Goal: Transaction & Acquisition: Obtain resource

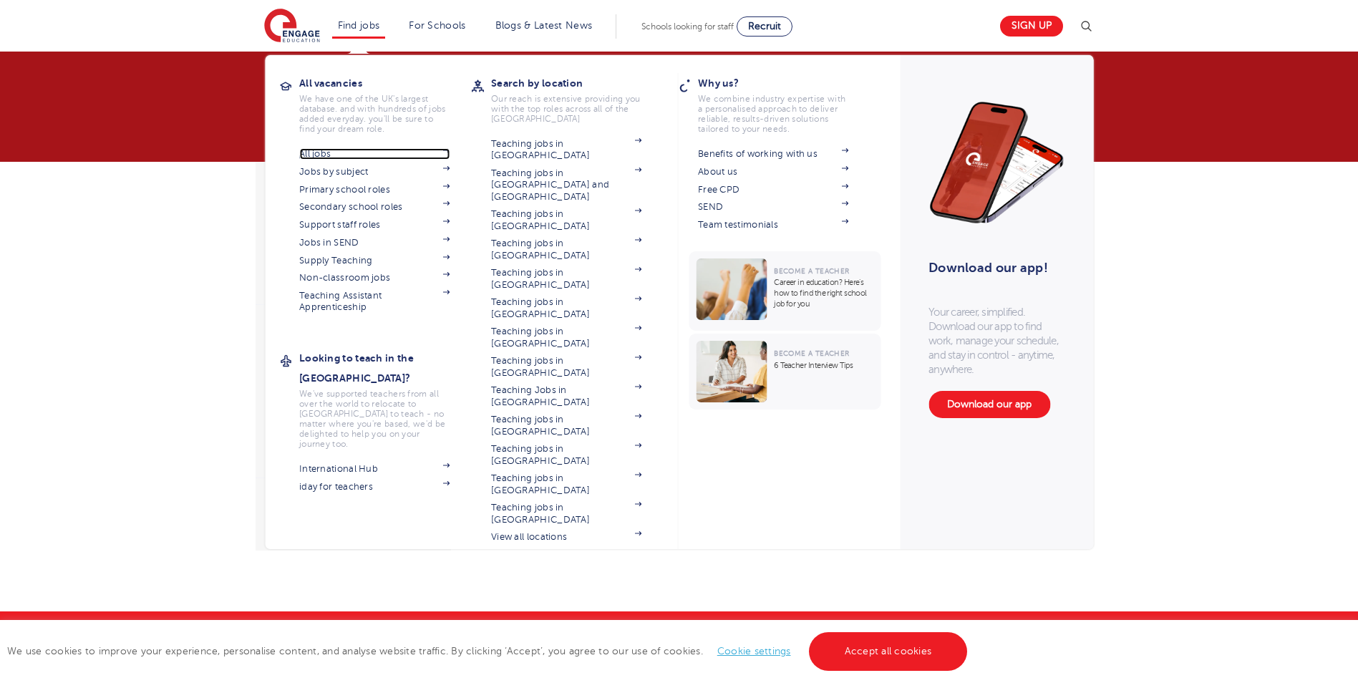
click at [331, 150] on link "All jobs" at bounding box center [374, 153] width 150 height 11
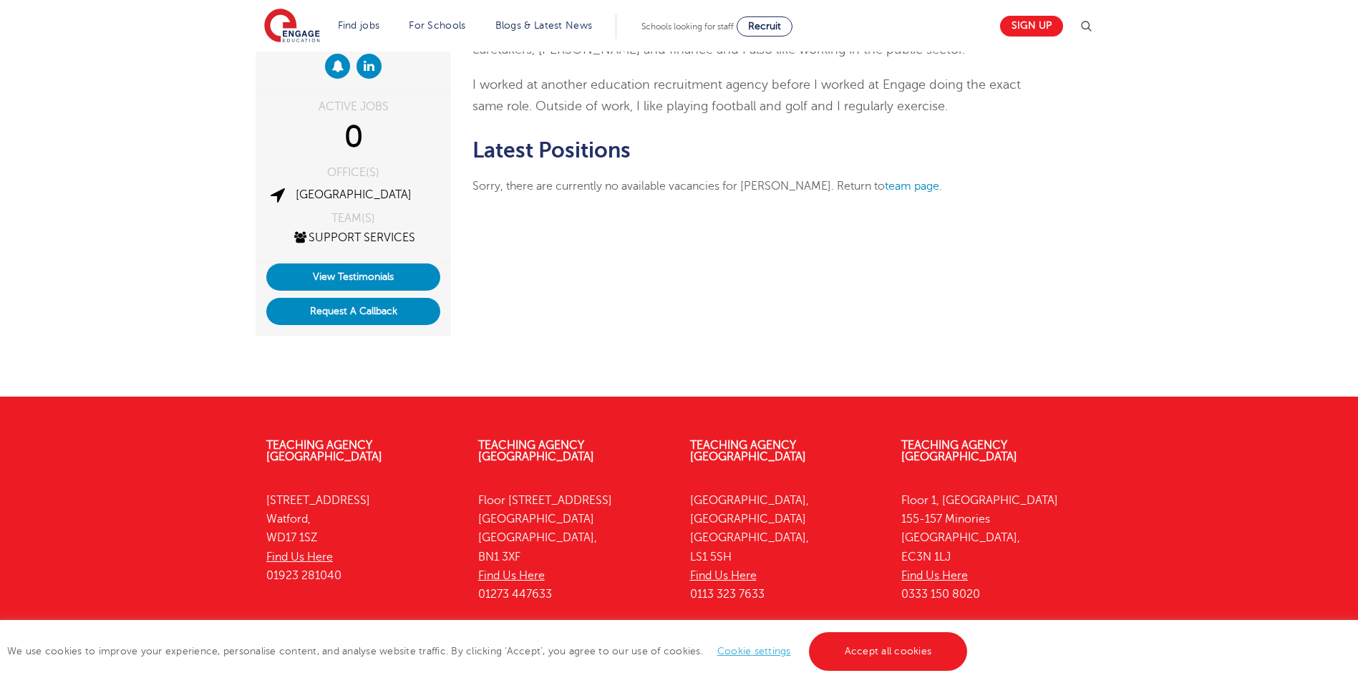
scroll to position [72, 0]
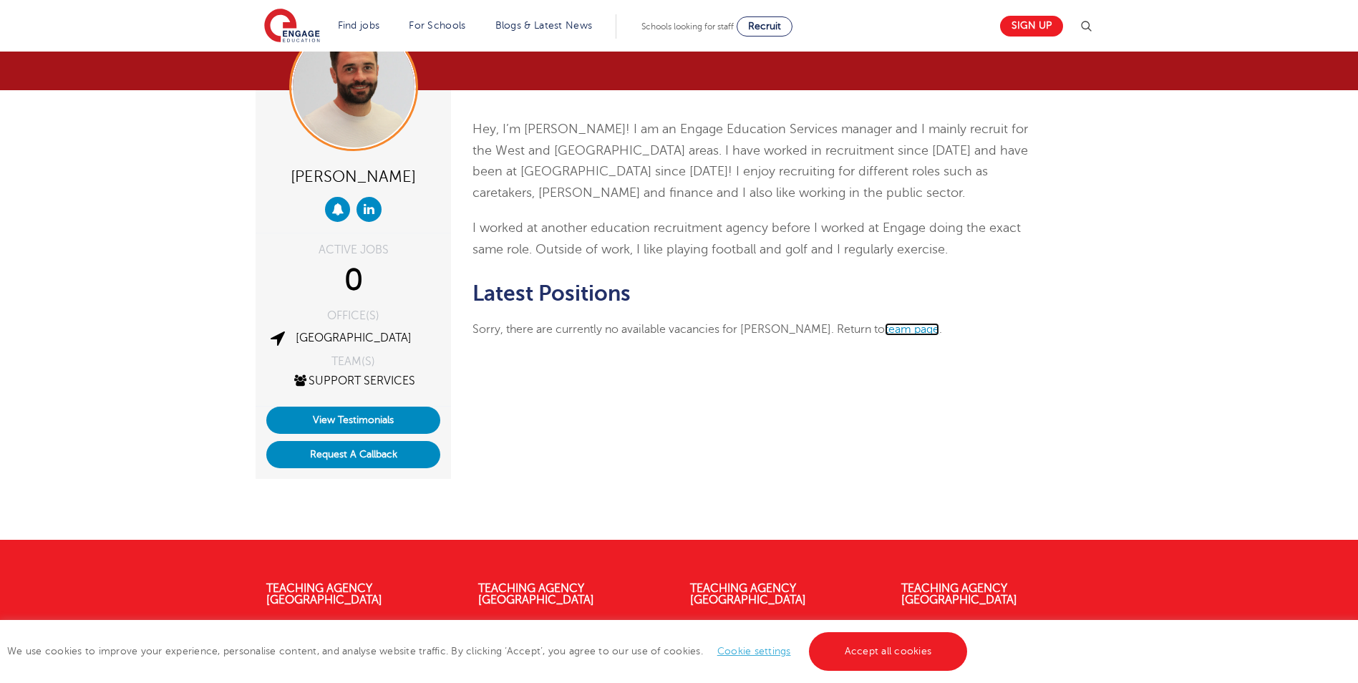
click at [886, 326] on link "team page" at bounding box center [912, 329] width 54 height 13
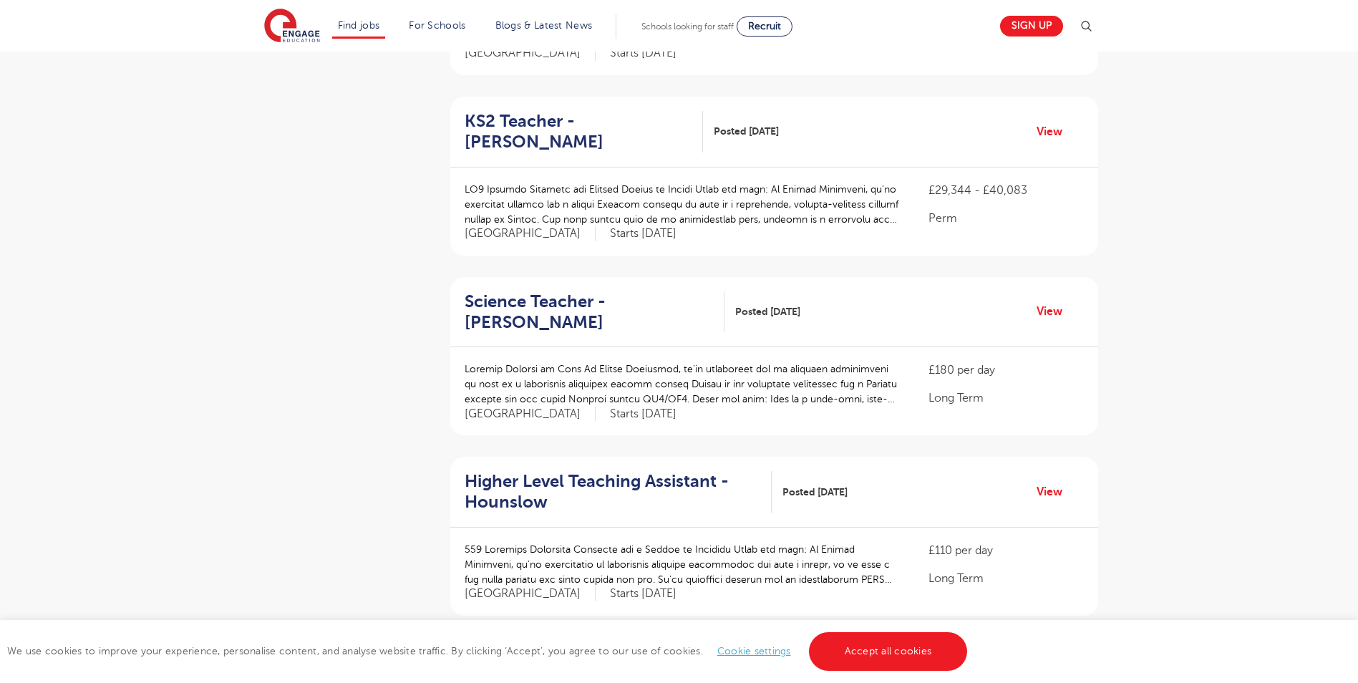
scroll to position [1575, 0]
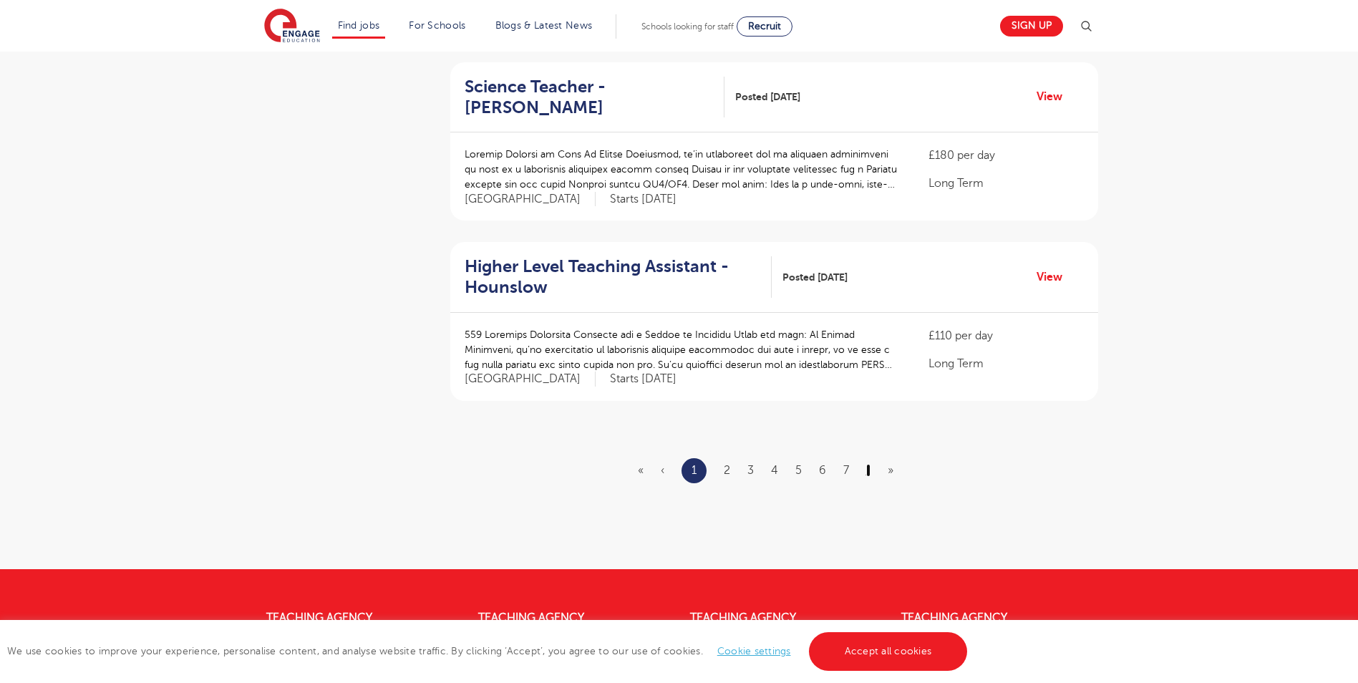
click at [868, 464] on link "›" at bounding box center [868, 470] width 4 height 13
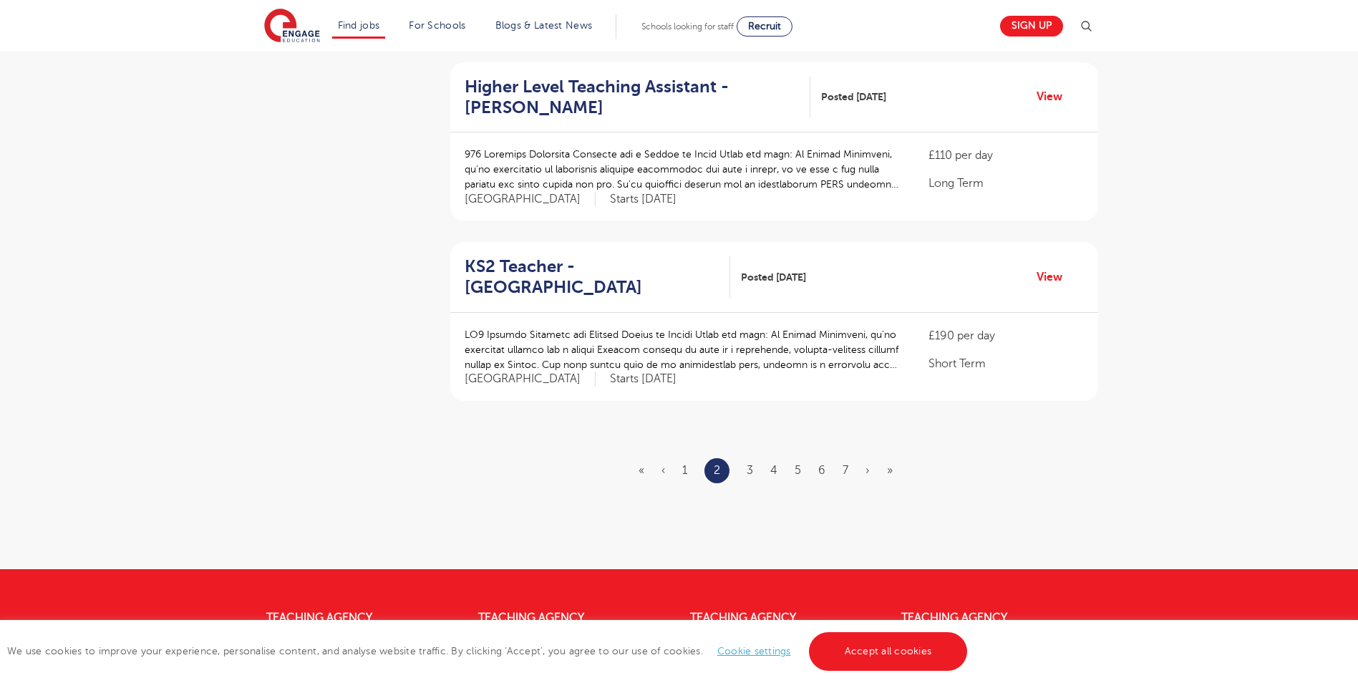
scroll to position [0, 0]
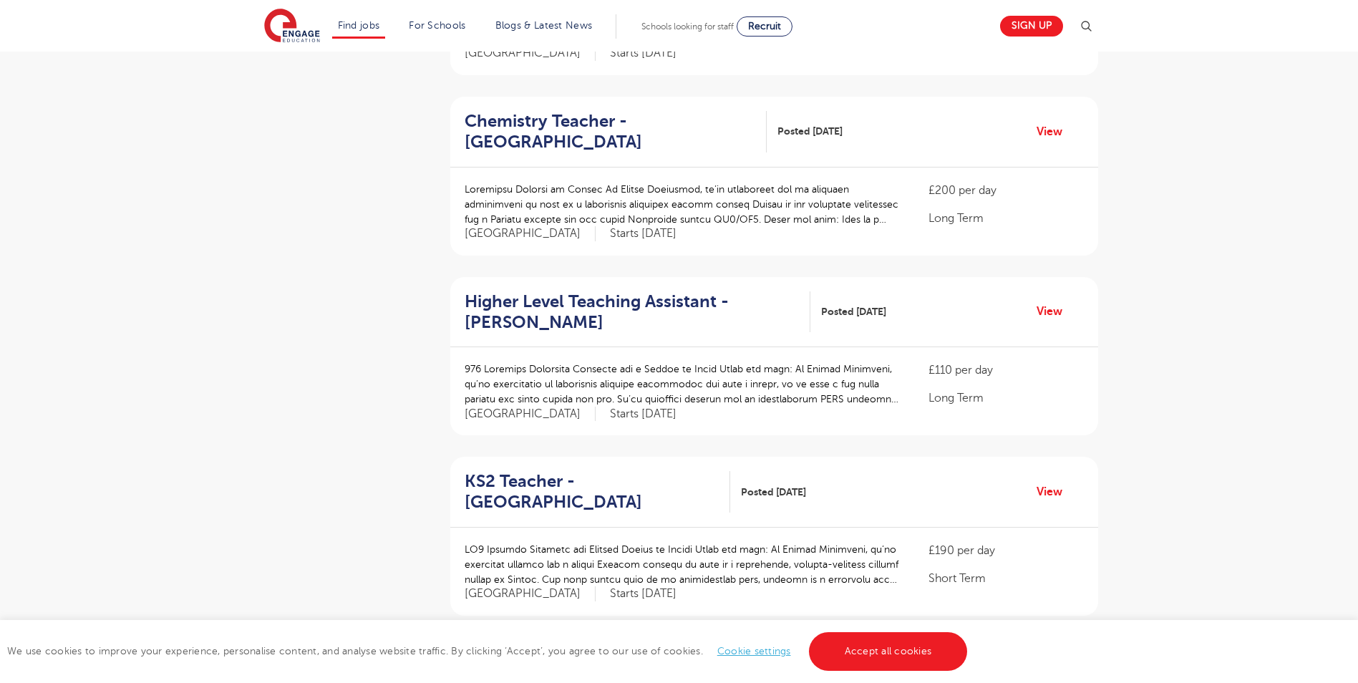
scroll to position [1432, 0]
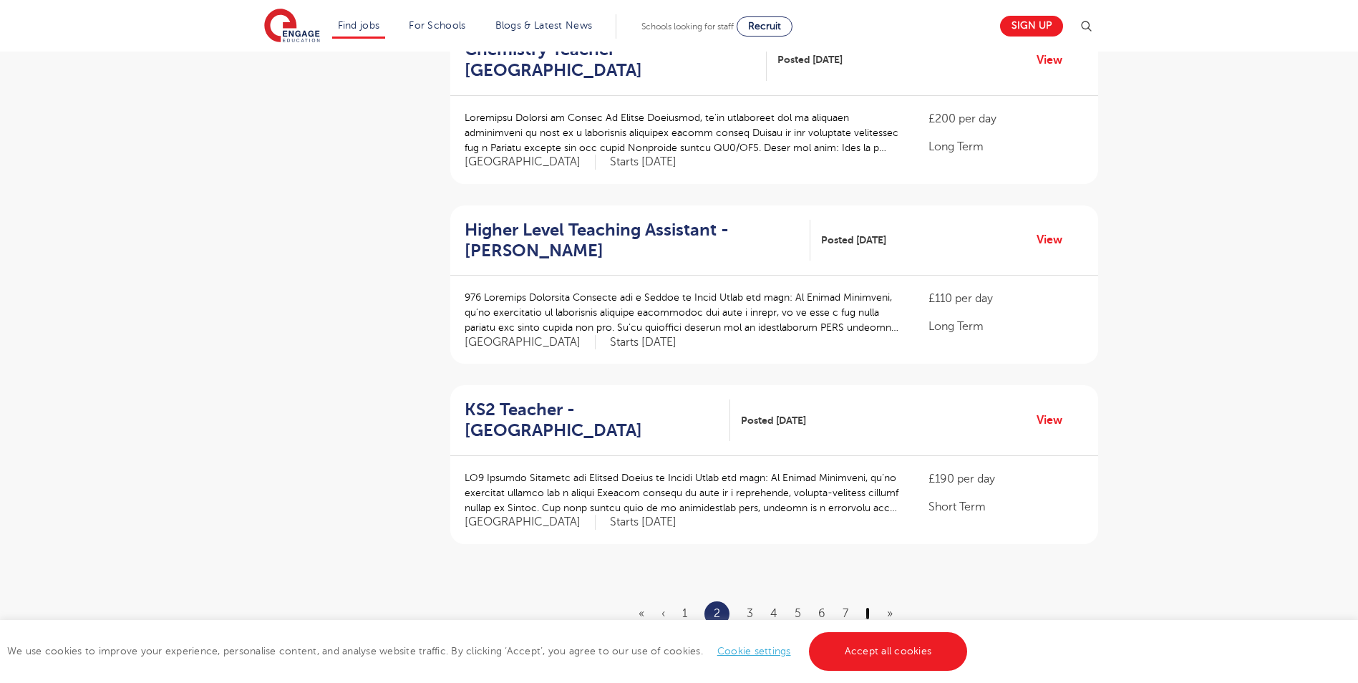
click at [869, 607] on link "›" at bounding box center [868, 613] width 4 height 13
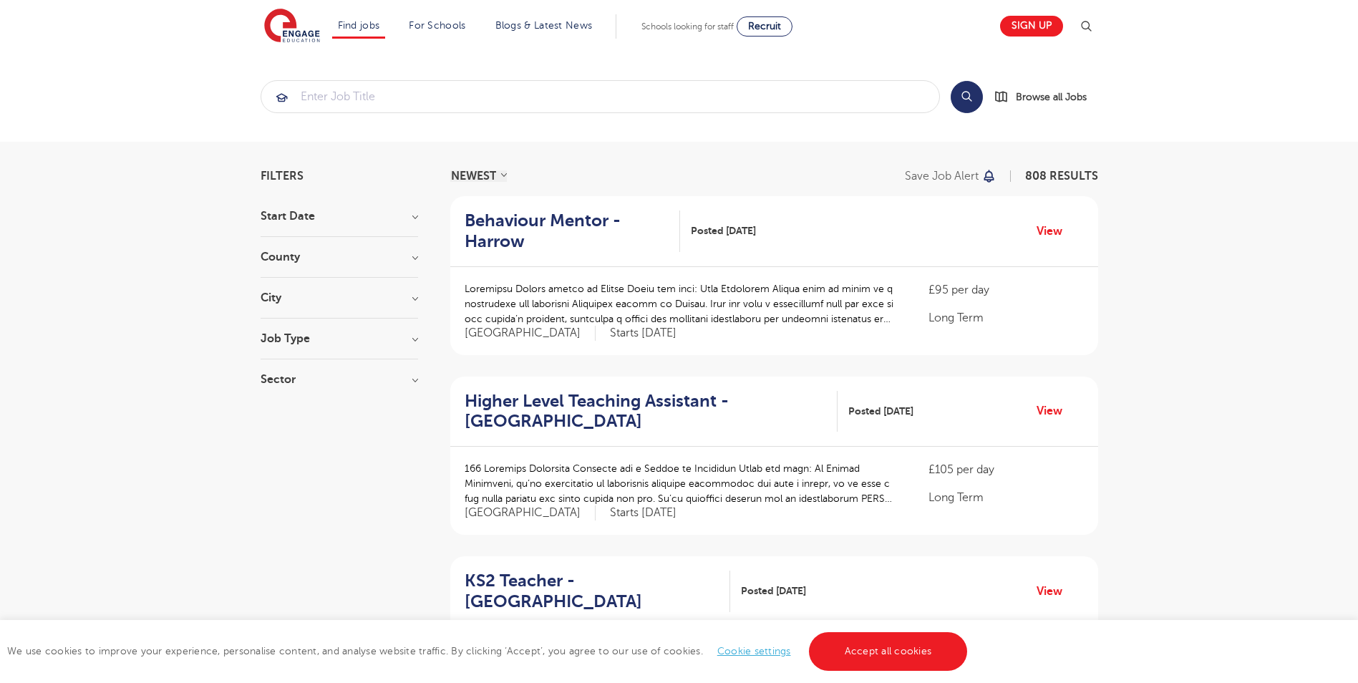
click at [394, 301] on h3 "City" at bounding box center [340, 297] width 158 height 11
click at [282, 327] on label "Hounslow 65" at bounding box center [320, 327] width 77 height 19
click at [282, 327] on input "Hounslow 65" at bounding box center [286, 325] width 9 height 9
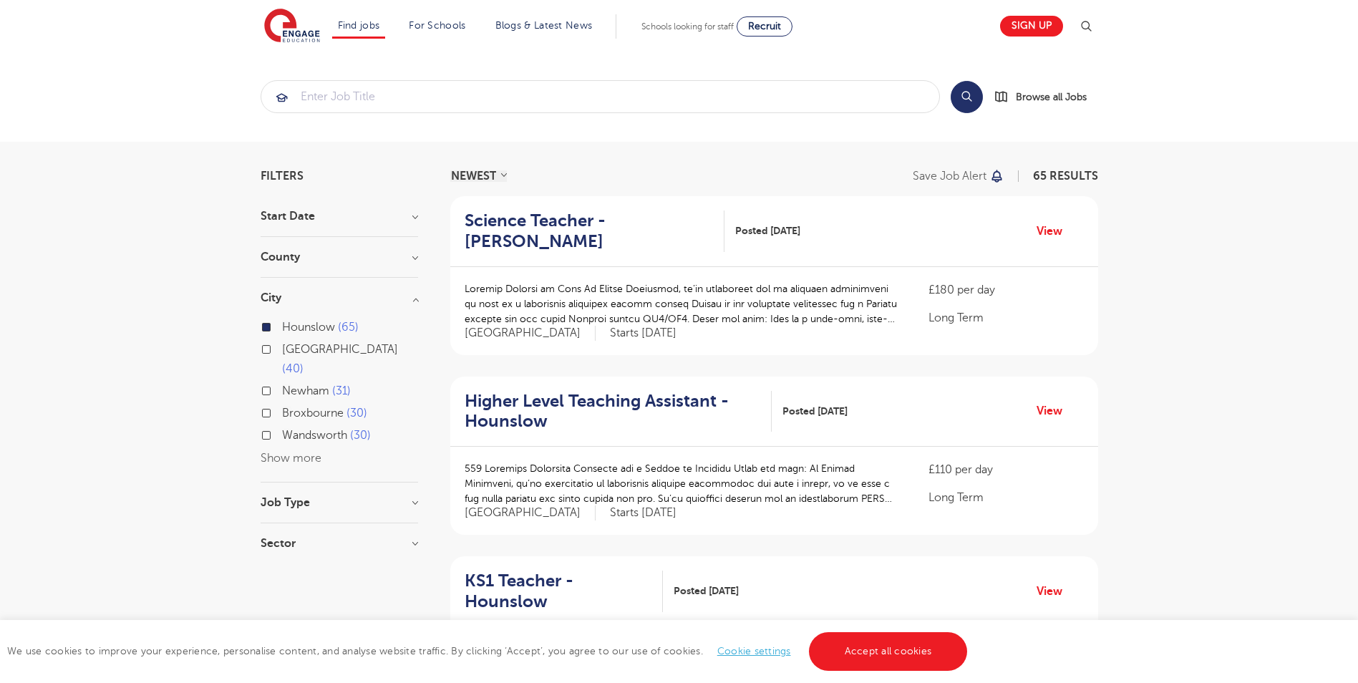
click at [282, 426] on label "Wandsworth 30" at bounding box center [326, 435] width 89 height 19
click at [282, 429] on input "Wandsworth 30" at bounding box center [286, 433] width 9 height 9
checkbox input "true"
click at [336, 497] on h3 "Job Type" at bounding box center [340, 502] width 158 height 11
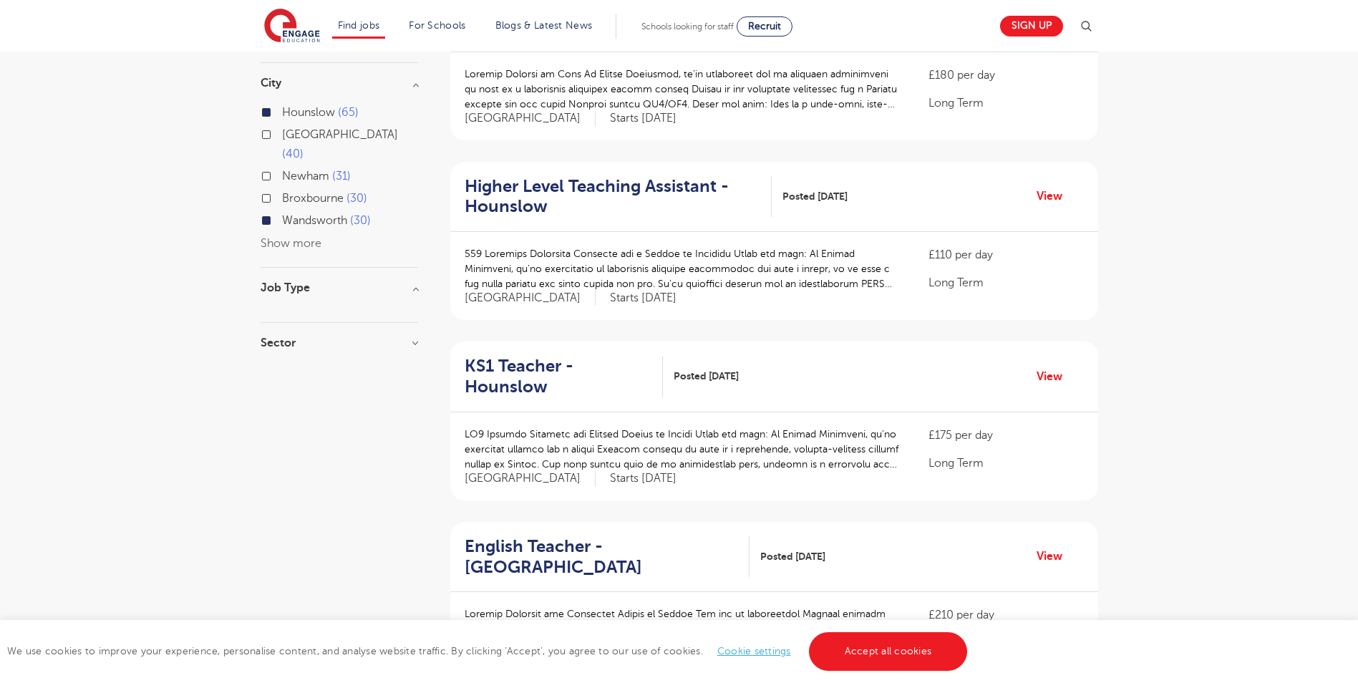
scroll to position [72, 0]
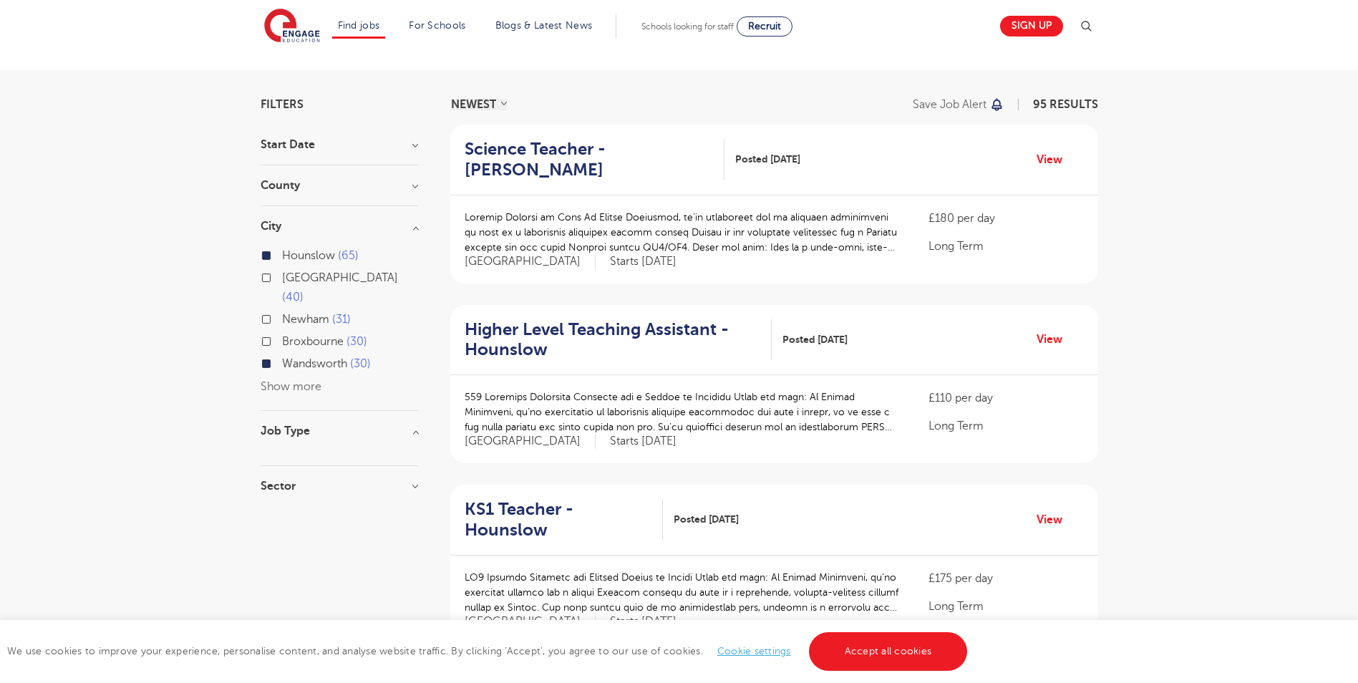
click at [418, 425] on h3 "Job Type" at bounding box center [340, 430] width 158 height 11
click at [417, 425] on h3 "Job Type" at bounding box center [340, 430] width 158 height 11
click at [409, 480] on h3 "Sector" at bounding box center [340, 485] width 158 height 11
click at [410, 480] on h3 "Sector" at bounding box center [340, 485] width 158 height 11
click at [389, 194] on div "County London 95 Show more" at bounding box center [340, 193] width 158 height 26
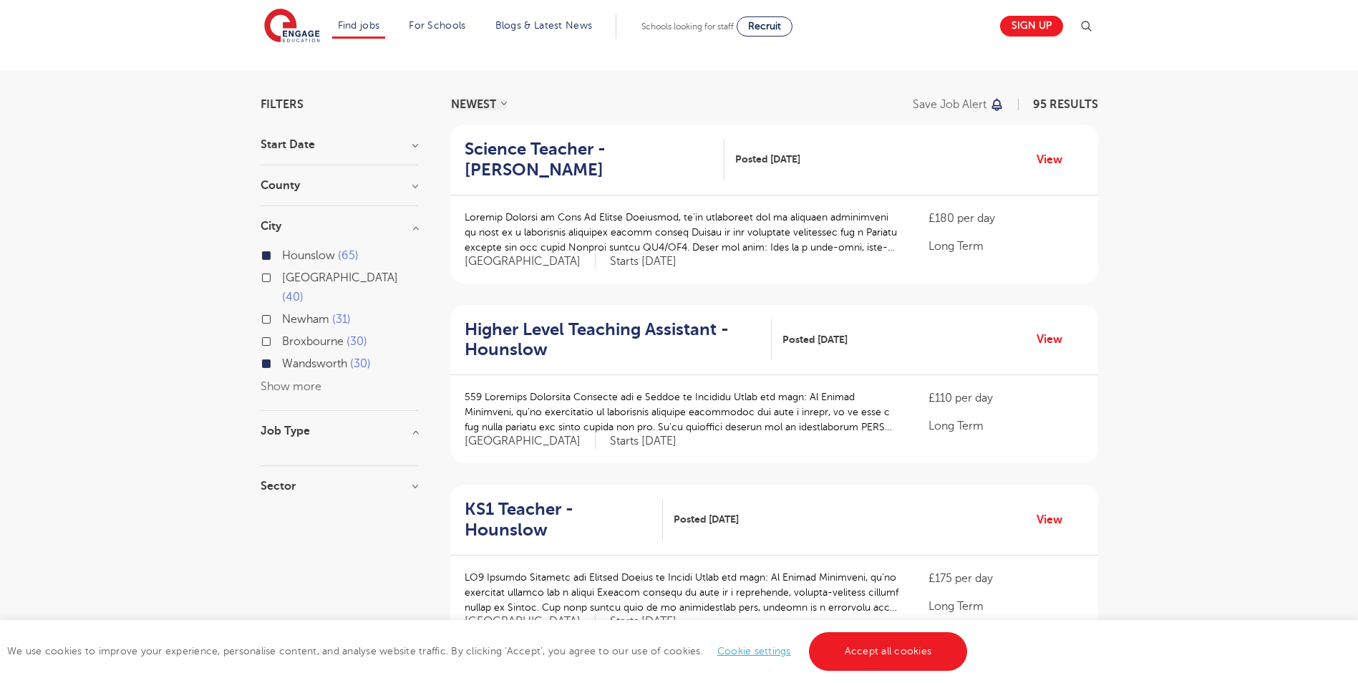
click at [417, 185] on h3 "County" at bounding box center [340, 185] width 158 height 11
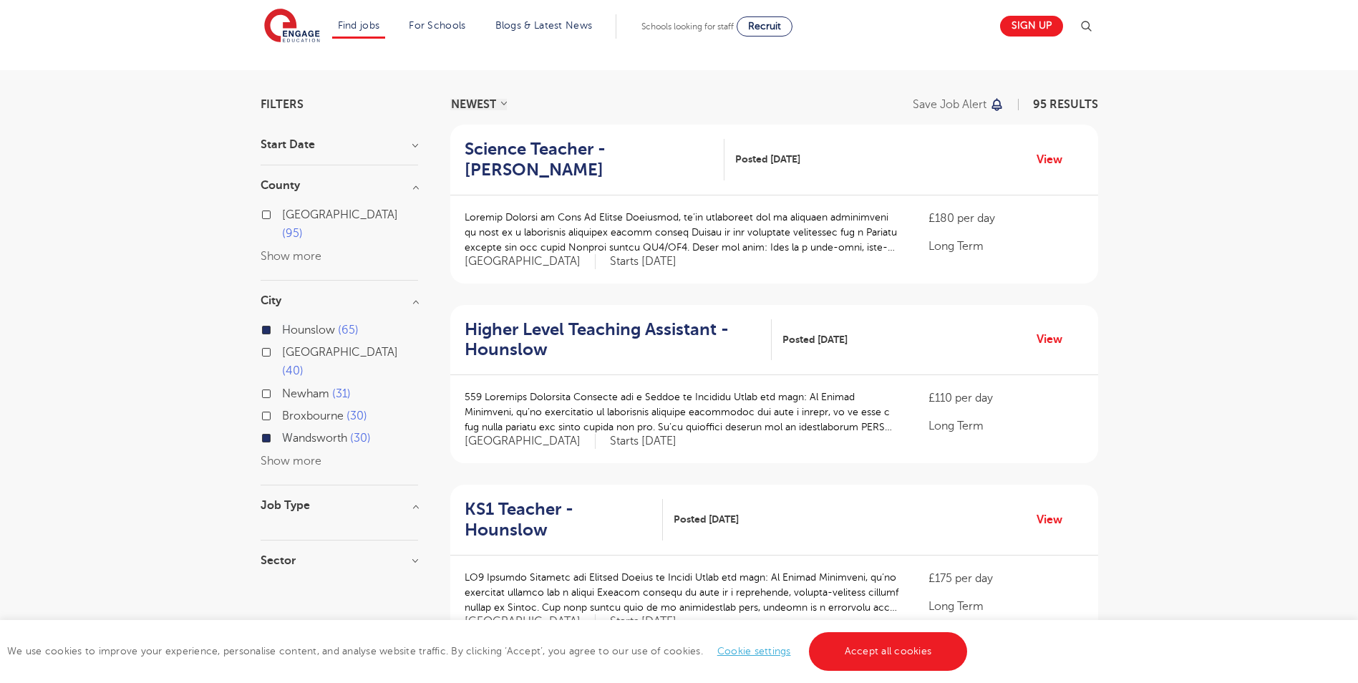
click at [303, 227] on span "95" at bounding box center [292, 233] width 21 height 13
click at [291, 212] on input "London 95" at bounding box center [286, 212] width 9 height 9
checkbox input "true"
click at [282, 410] on label "Ealing 27" at bounding box center [308, 419] width 53 height 19
click at [282, 413] on input "Ealing 27" at bounding box center [286, 417] width 9 height 9
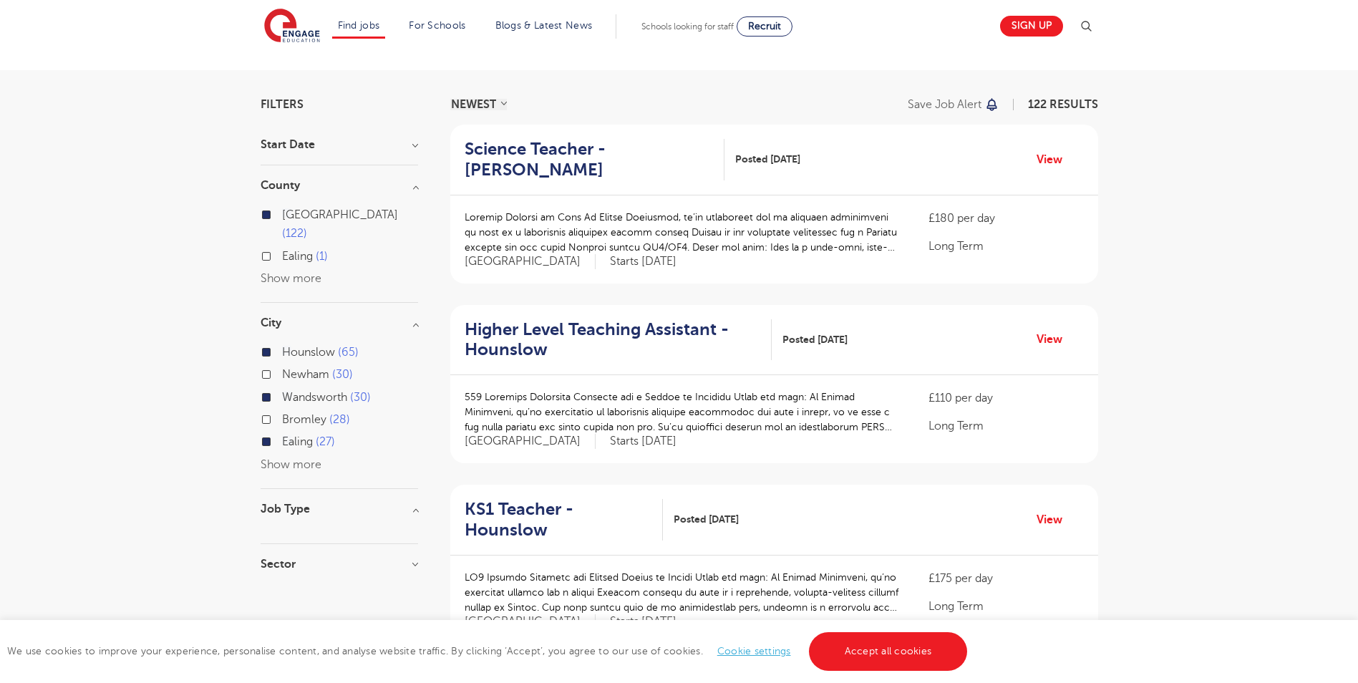
scroll to position [143, 0]
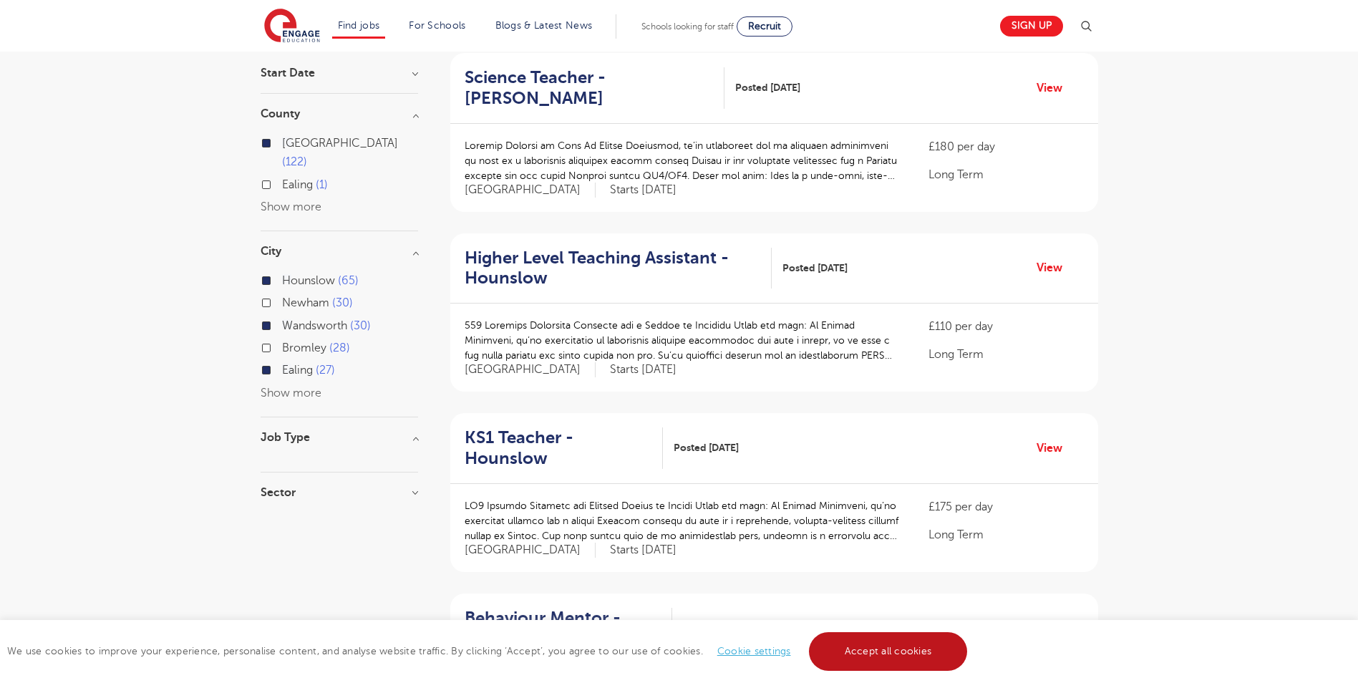
click at [922, 655] on link "Accept all cookies" at bounding box center [888, 651] width 159 height 39
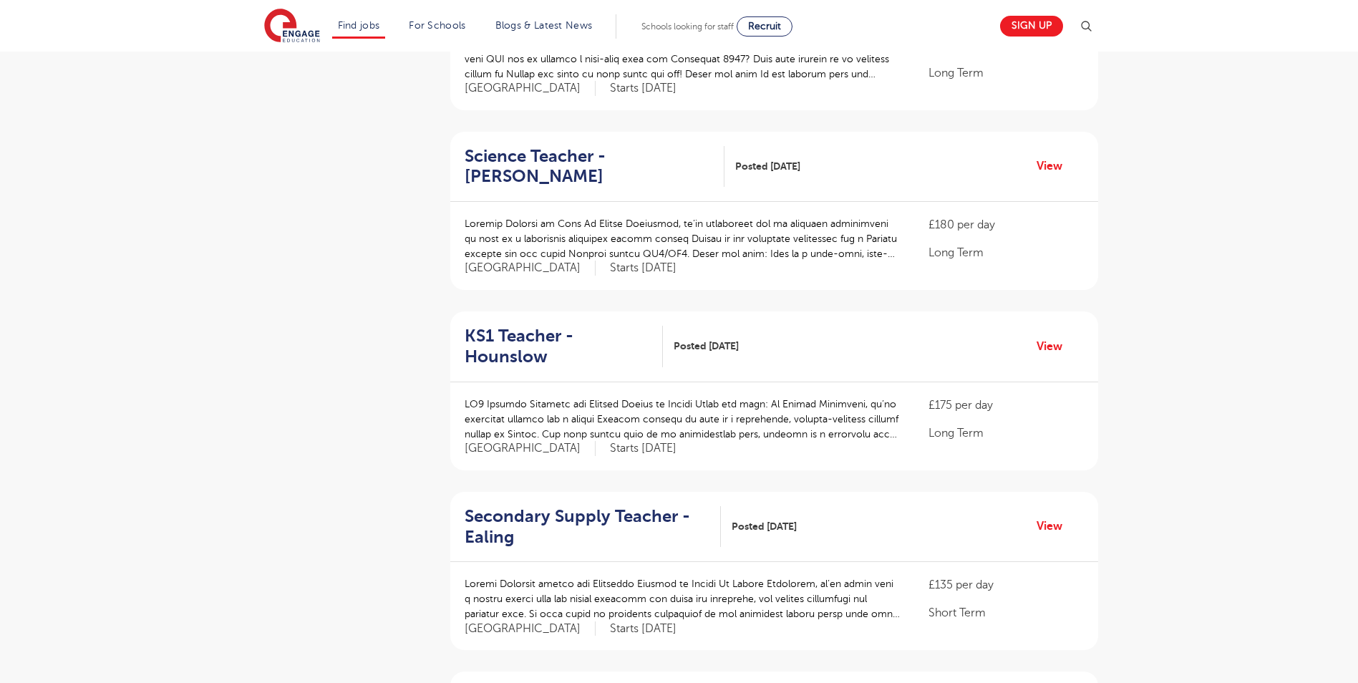
scroll to position [1647, 0]
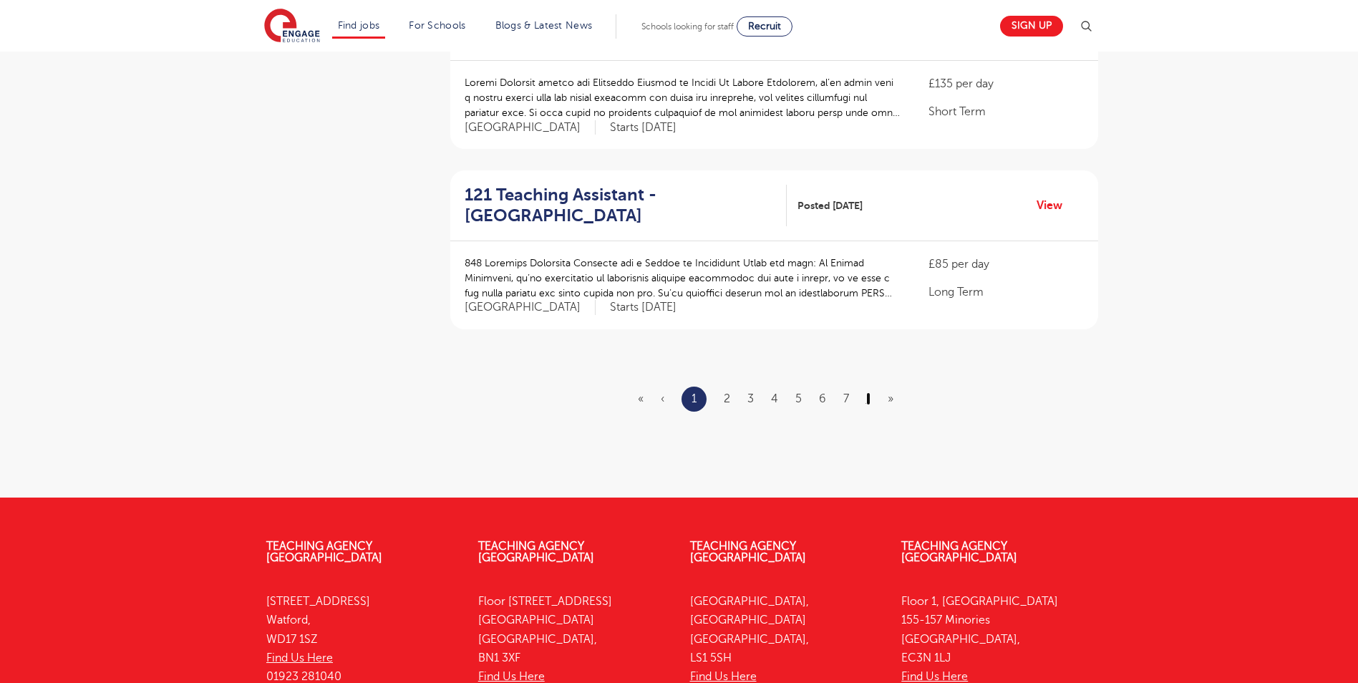
click at [867, 392] on link "›" at bounding box center [868, 398] width 4 height 13
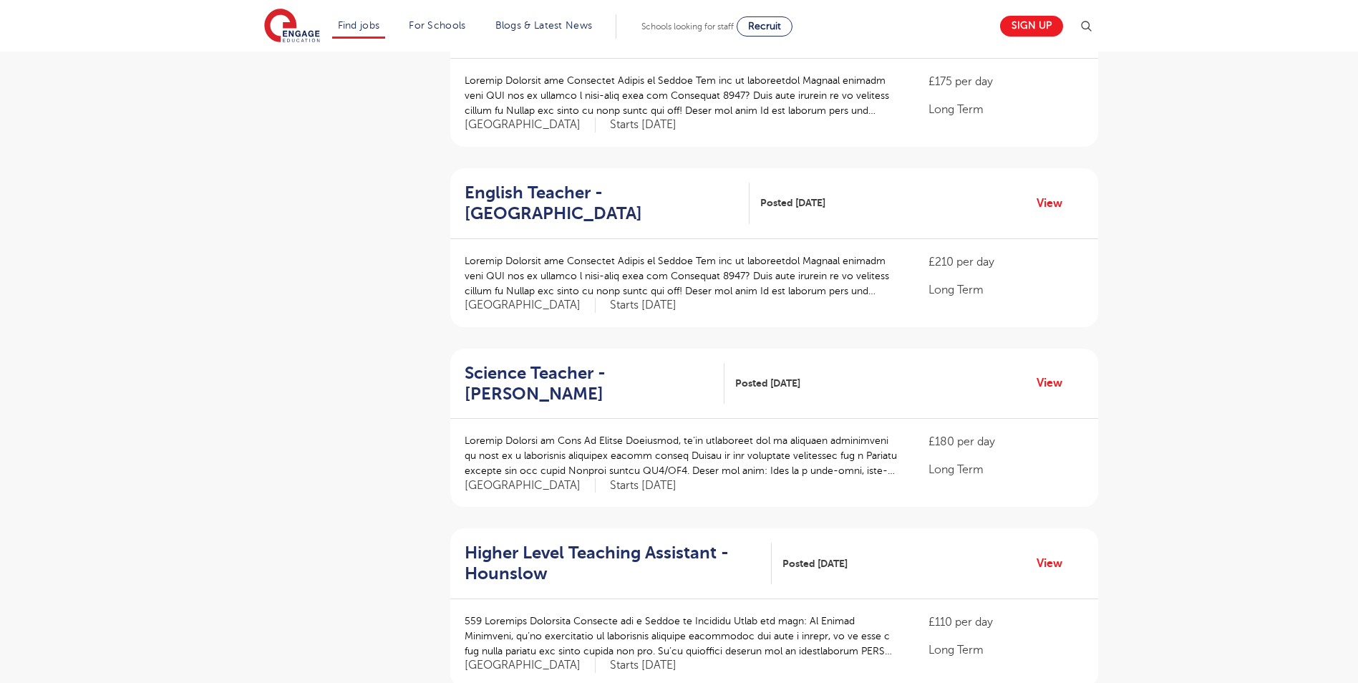
scroll to position [1575, 0]
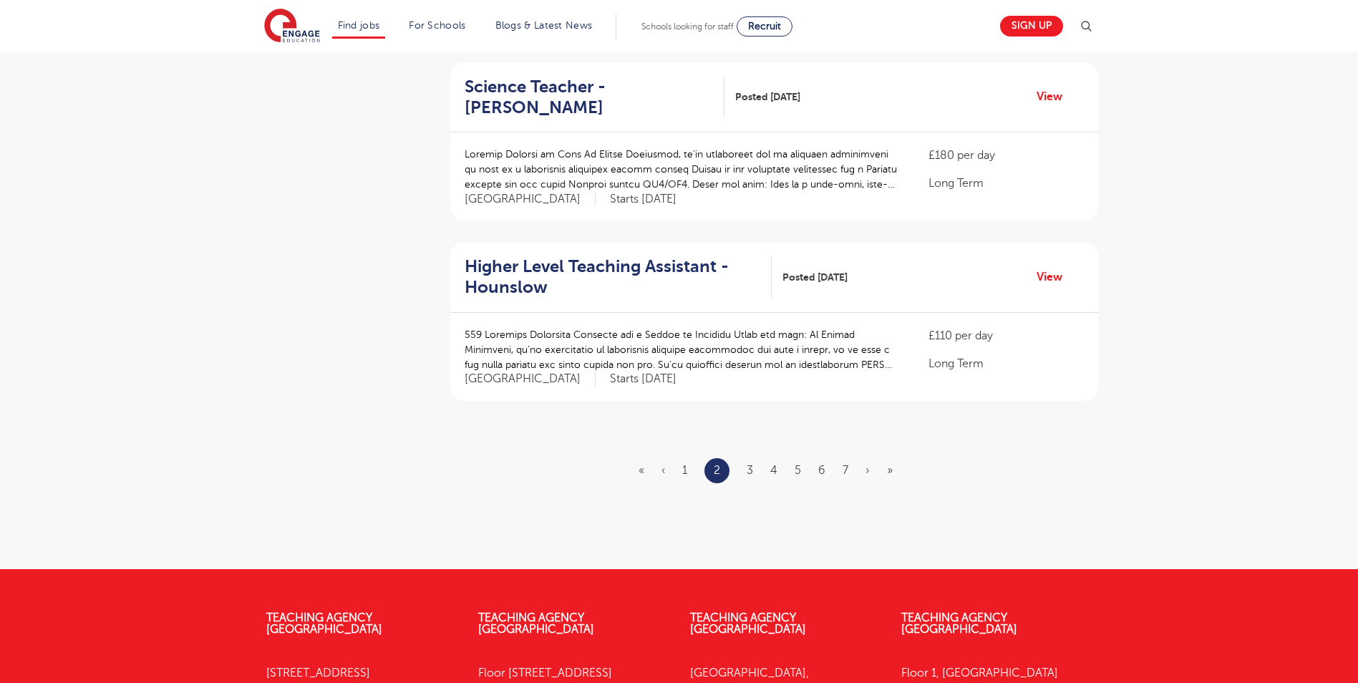
click at [862, 458] on ul "« ‹ 1 2 3 4 5 6 7 › »" at bounding box center [774, 470] width 271 height 25
click at [868, 464] on link "›" at bounding box center [868, 470] width 4 height 13
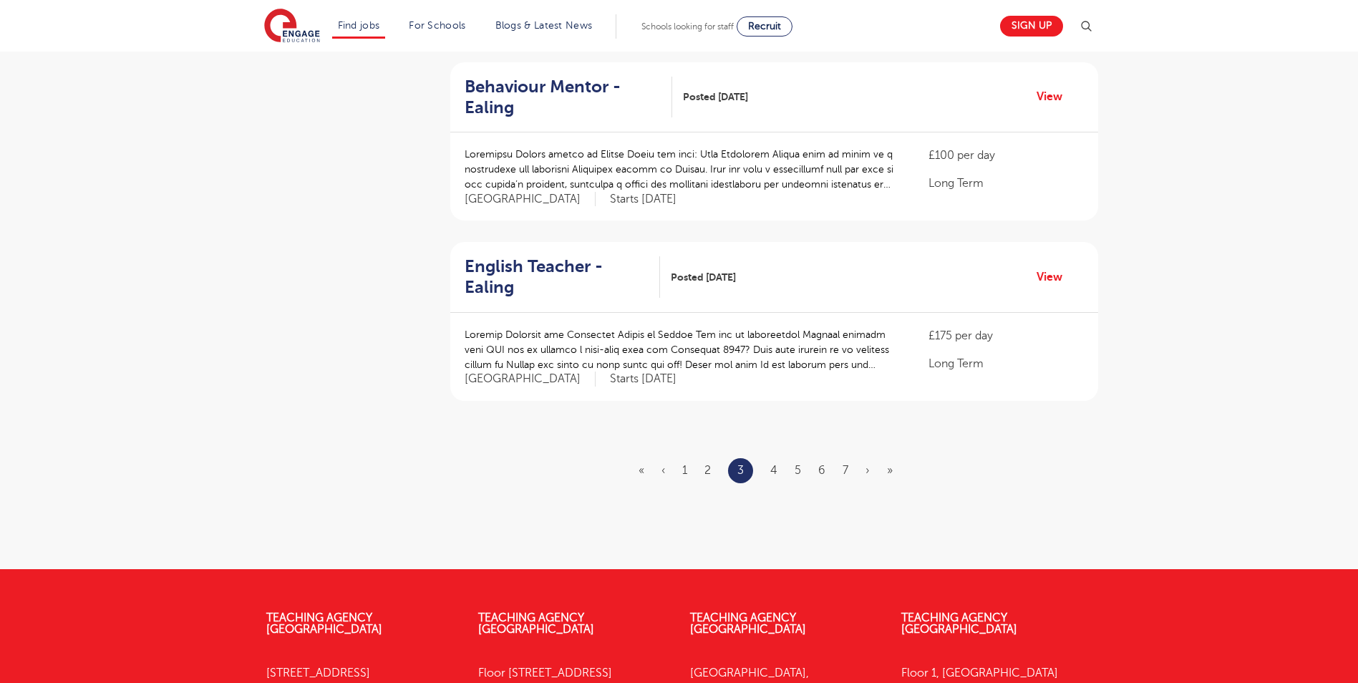
scroll to position [0, 0]
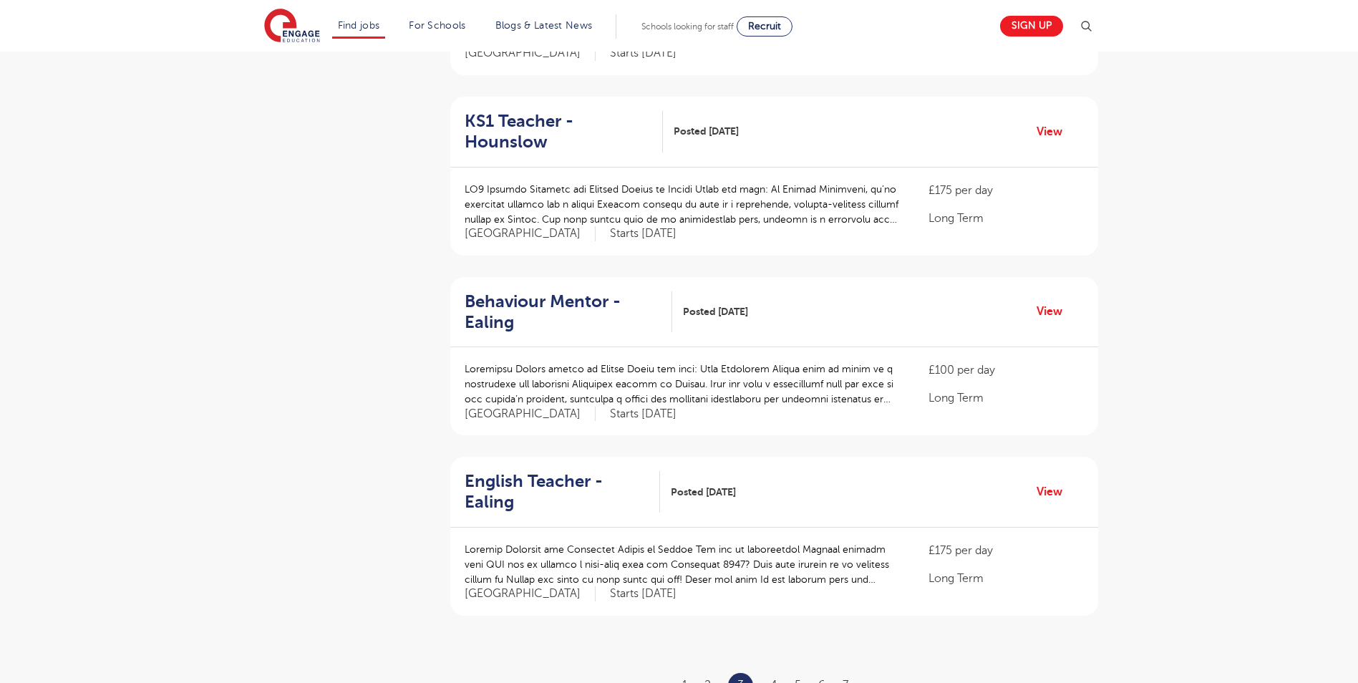
scroll to position [1432, 0]
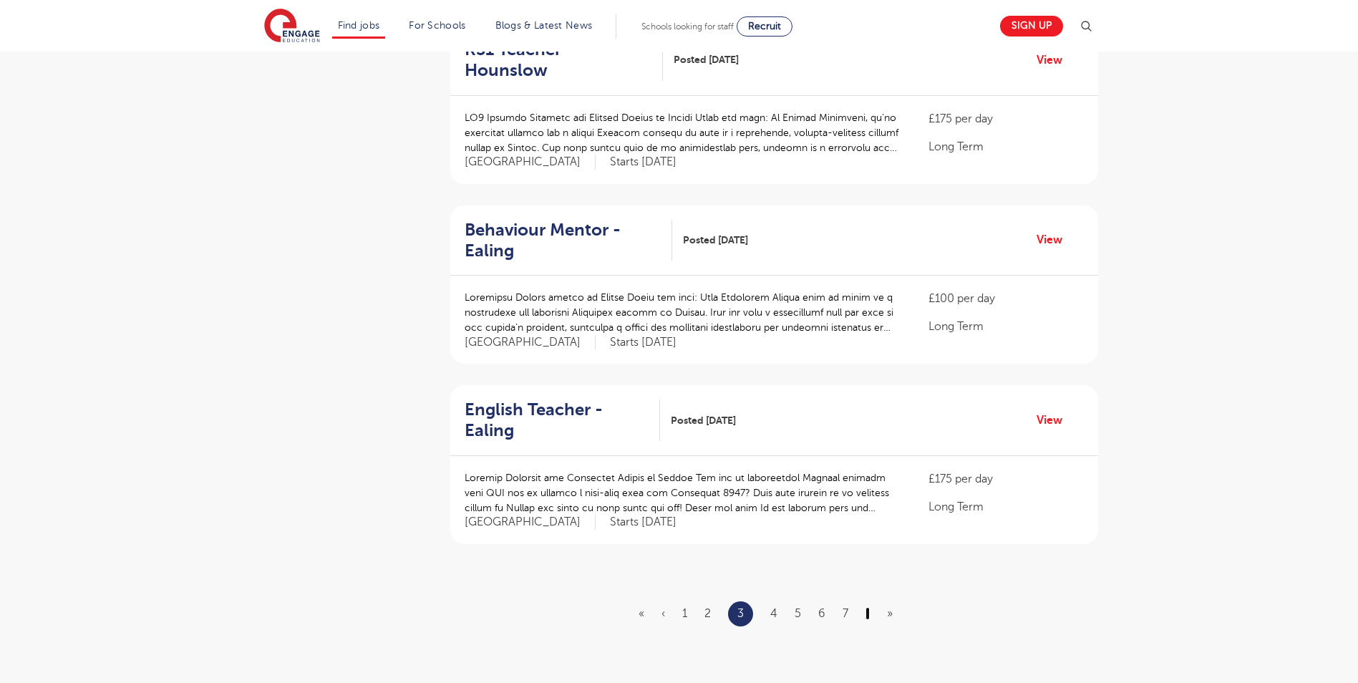
click at [866, 607] on link "›" at bounding box center [868, 613] width 4 height 13
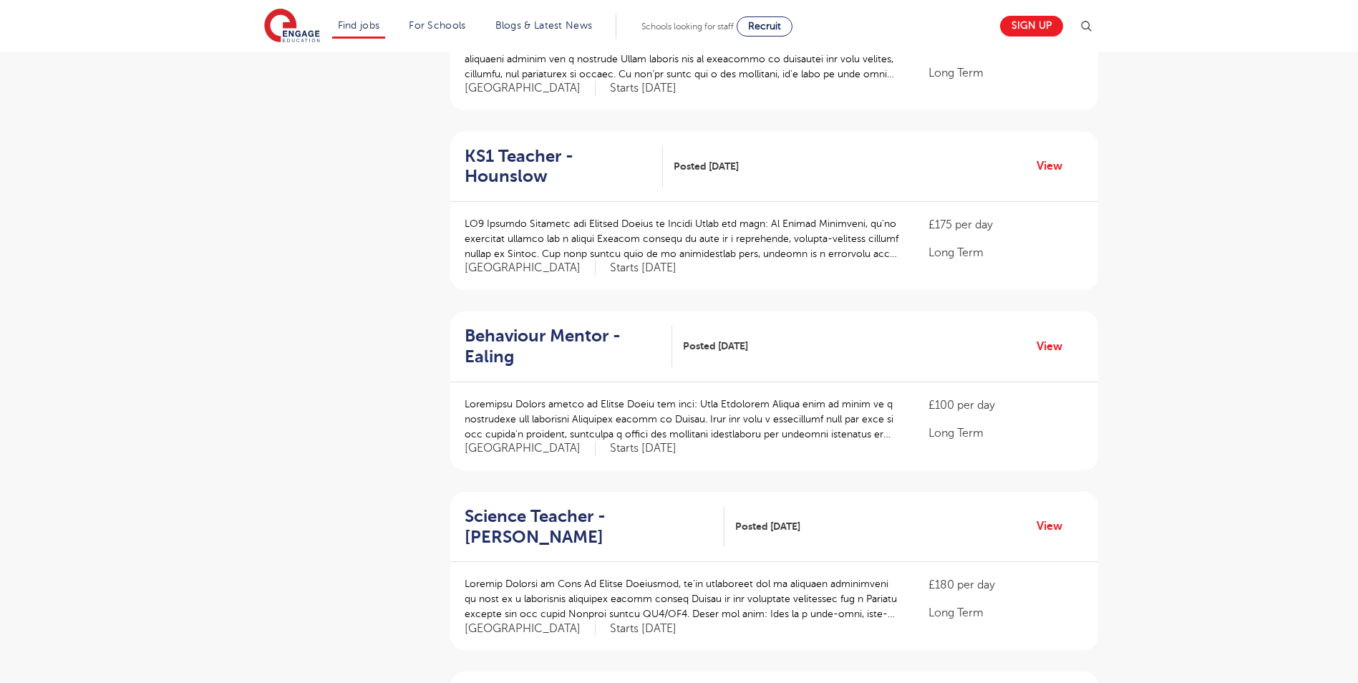
scroll to position [1360, 0]
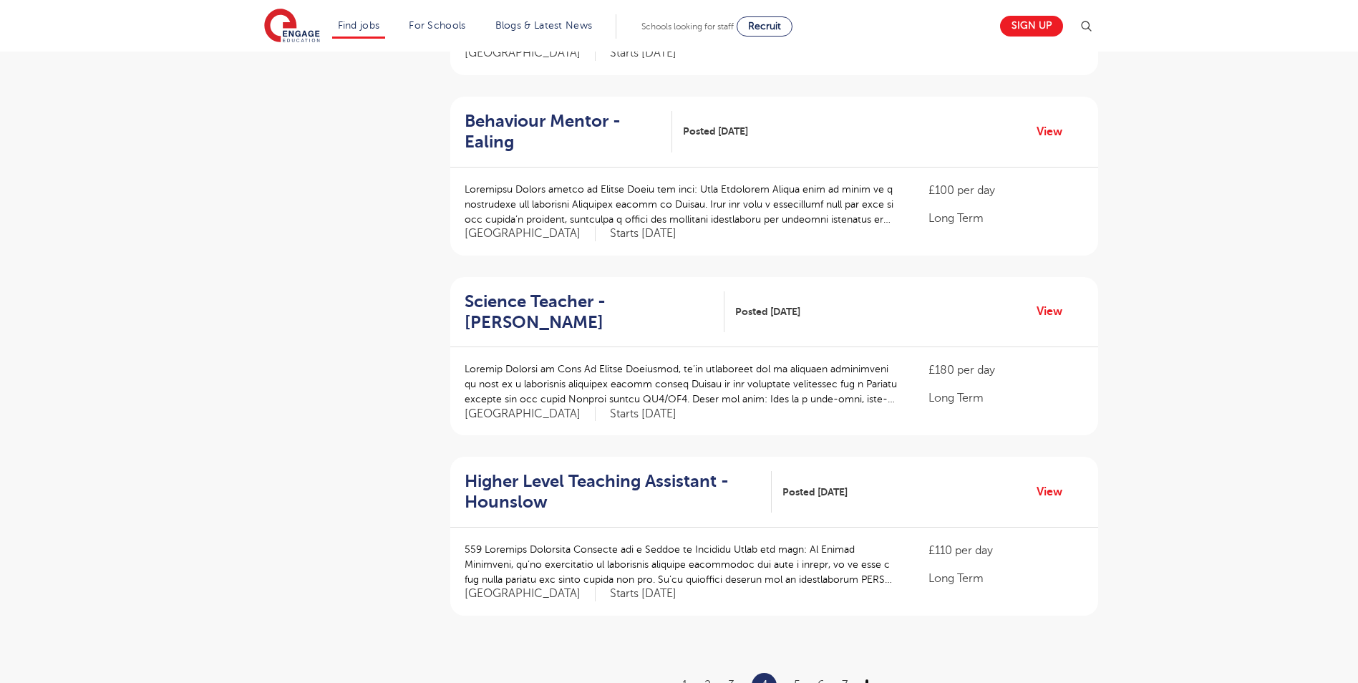
click at [869, 679] on link "›" at bounding box center [867, 685] width 4 height 13
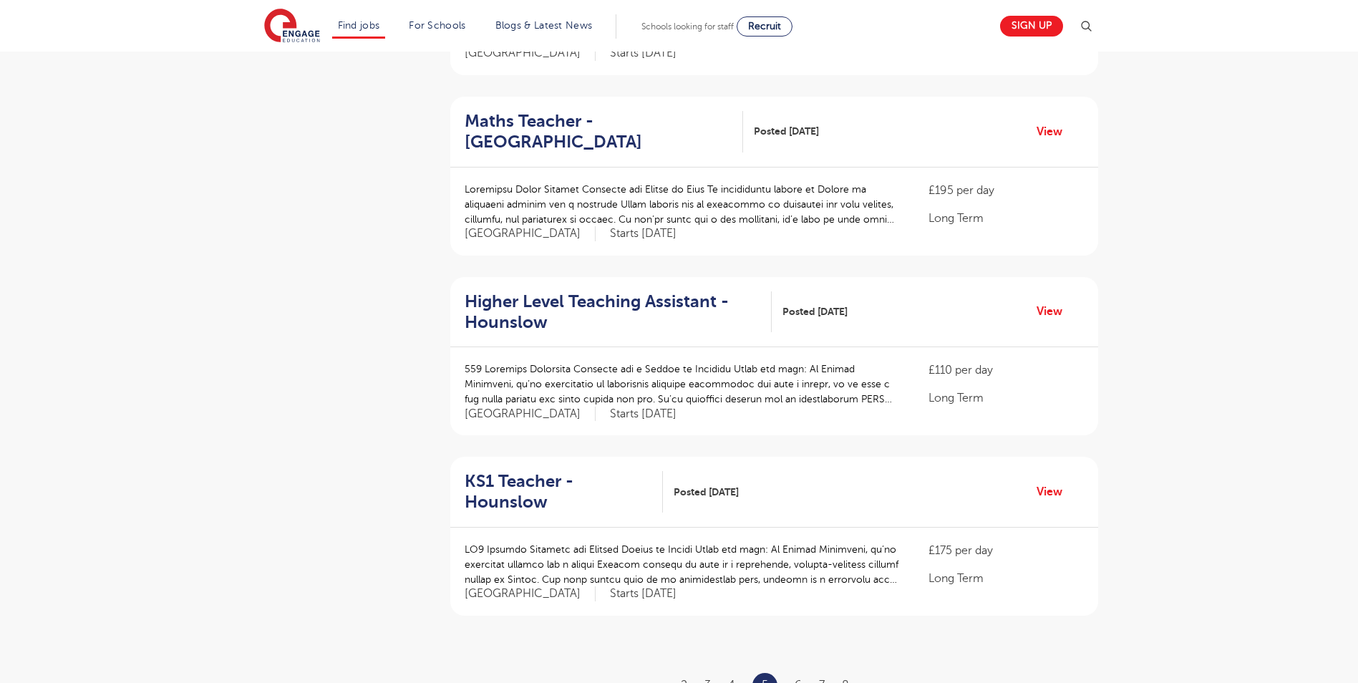
scroll to position [0, 0]
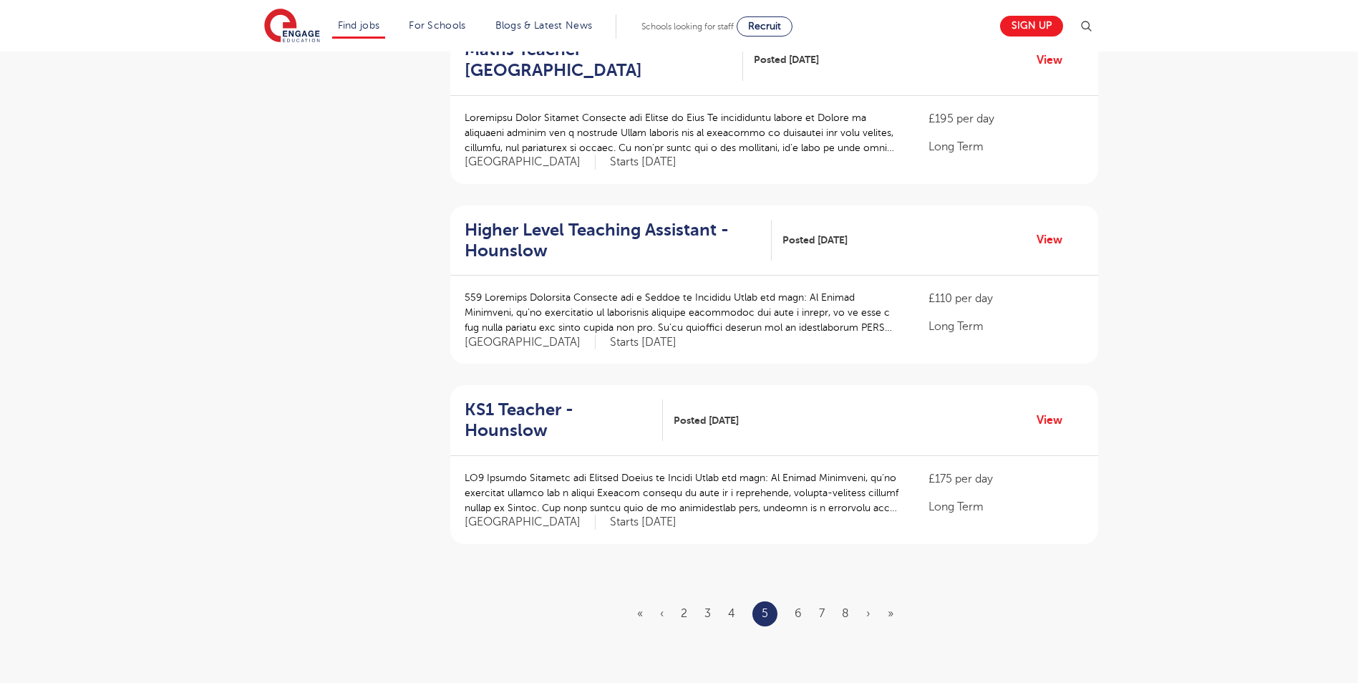
scroll to position [1503, 0]
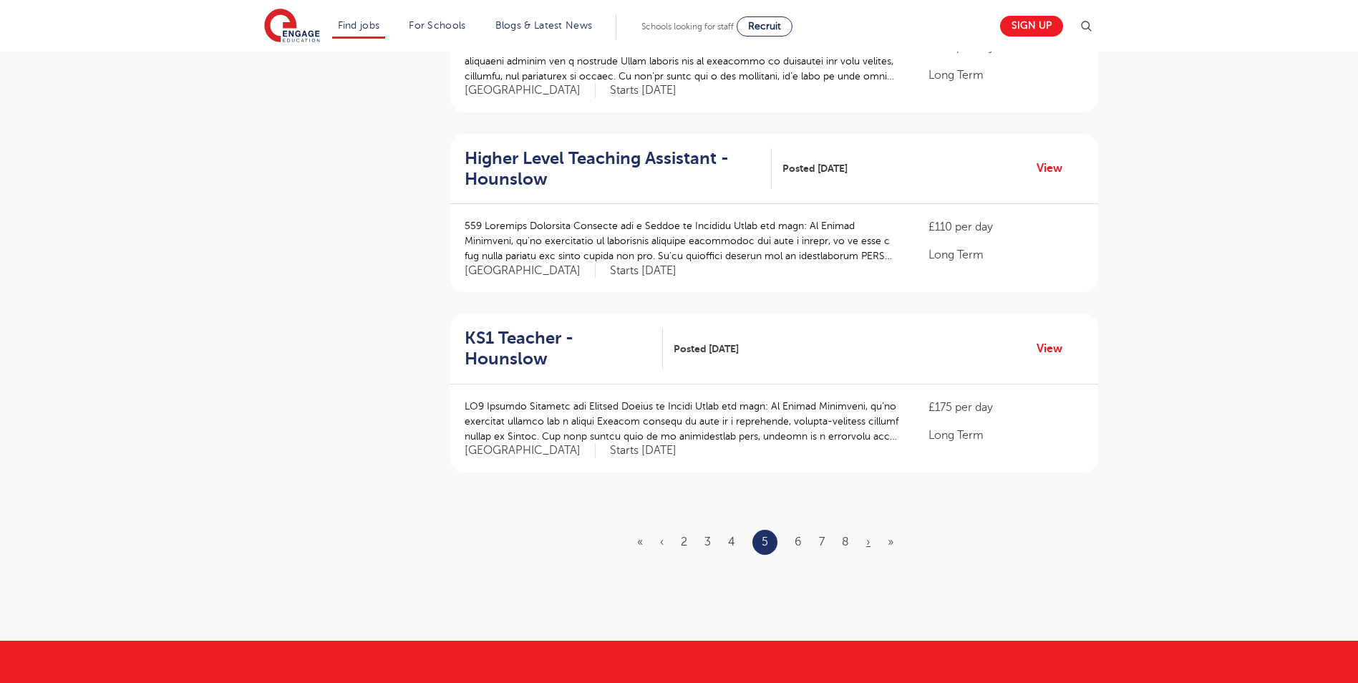
click at [868, 530] on ul "« ‹ 2 3 4 5 6 7 8 › »" at bounding box center [773, 542] width 273 height 25
click at [867, 536] on link "›" at bounding box center [868, 542] width 4 height 13
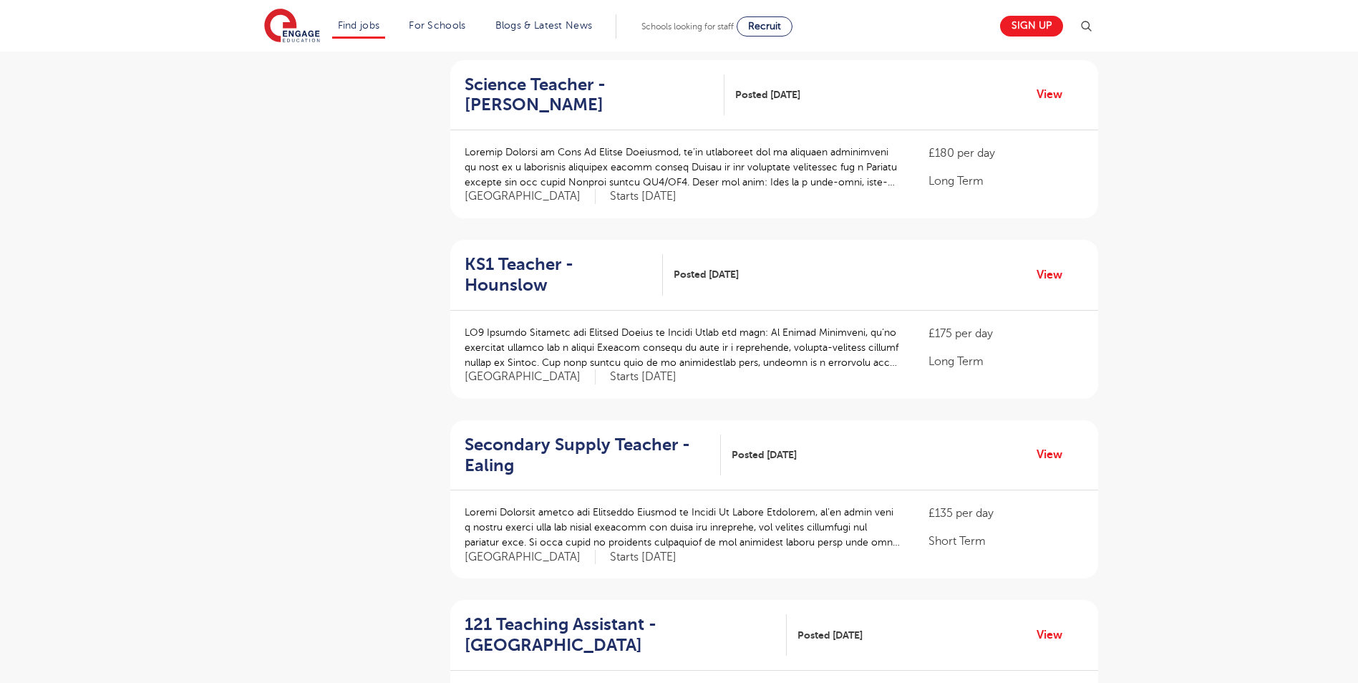
scroll to position [1432, 0]
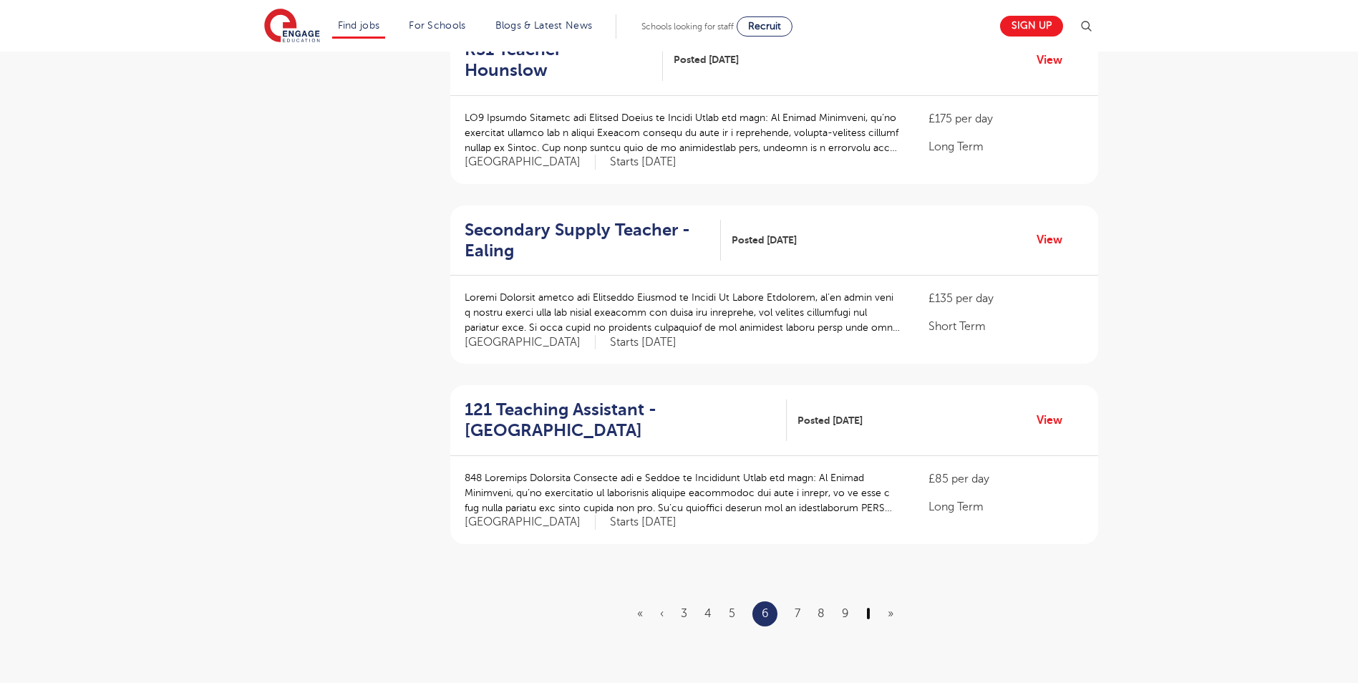
click at [868, 607] on link "›" at bounding box center [868, 613] width 4 height 13
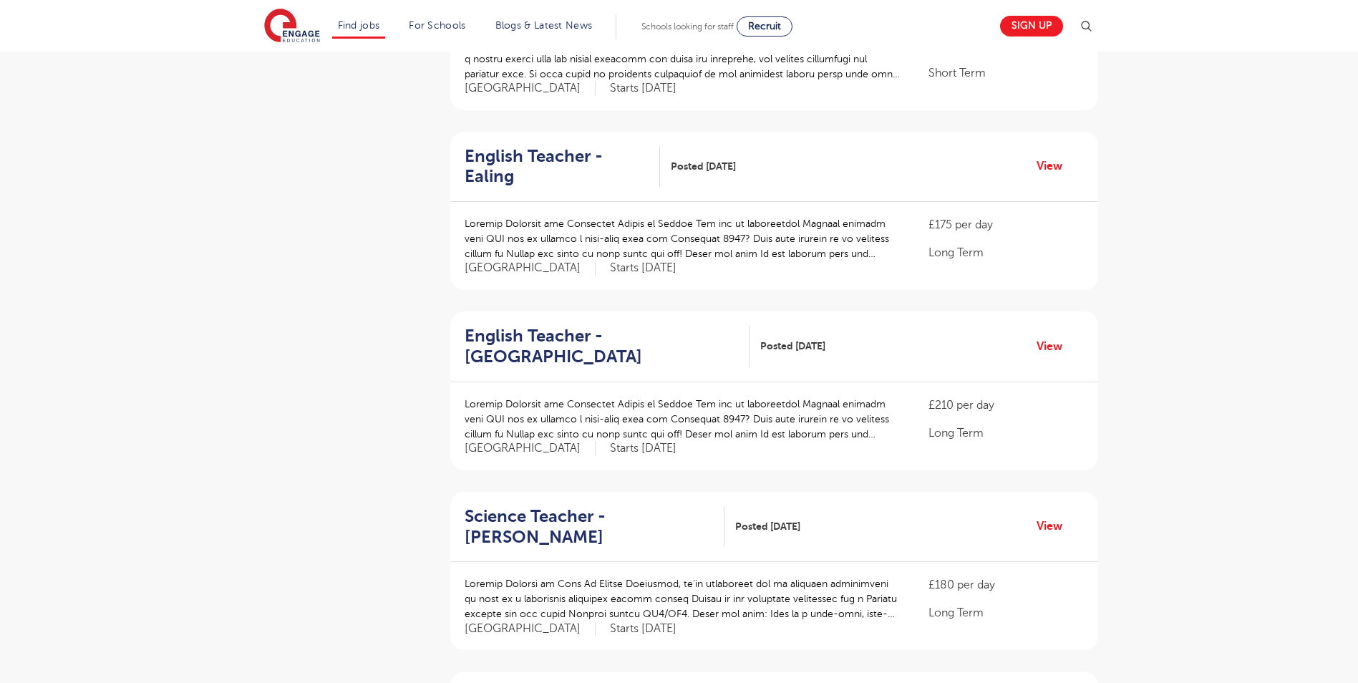
scroll to position [1360, 0]
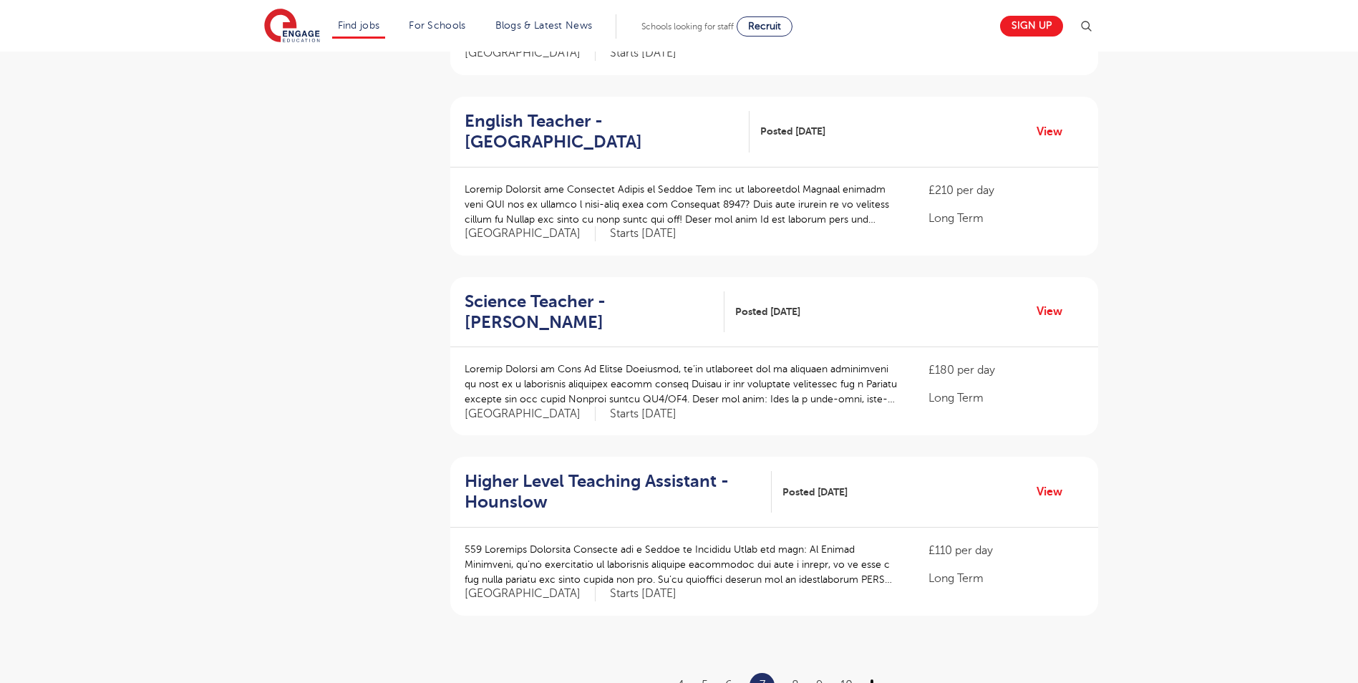
click at [873, 679] on link "›" at bounding box center [872, 685] width 4 height 13
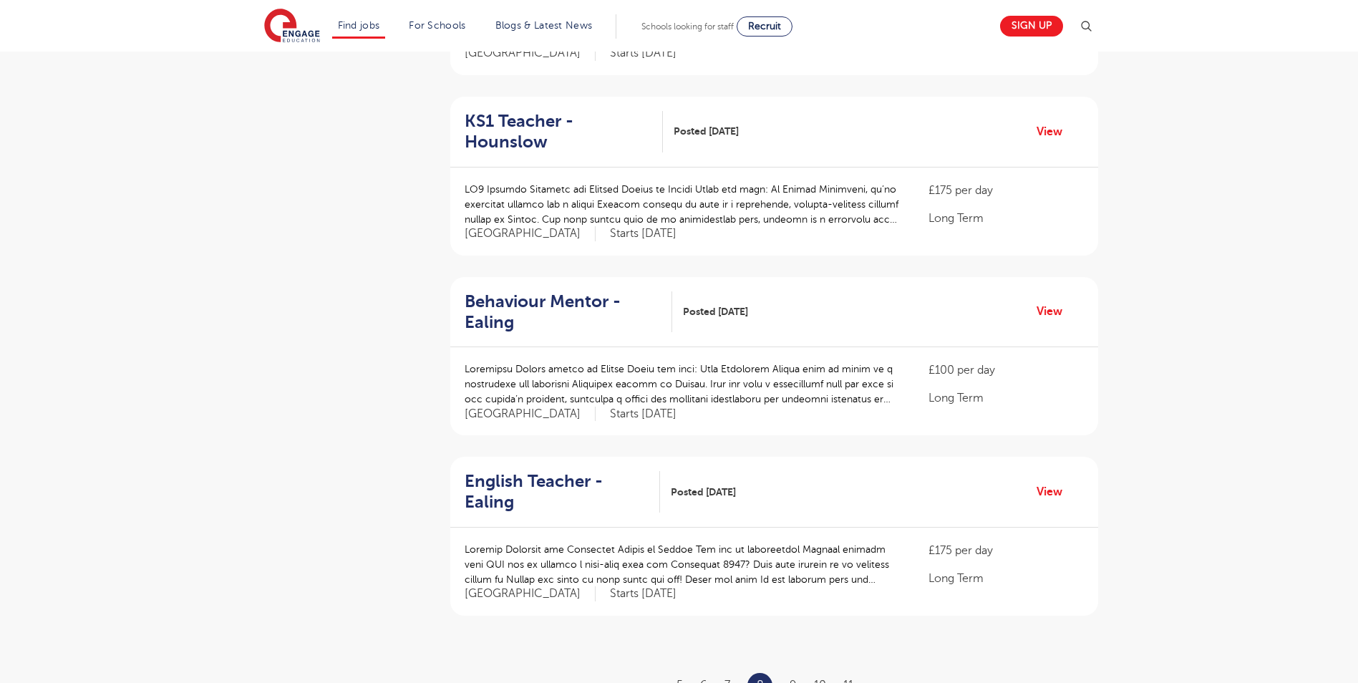
scroll to position [0, 0]
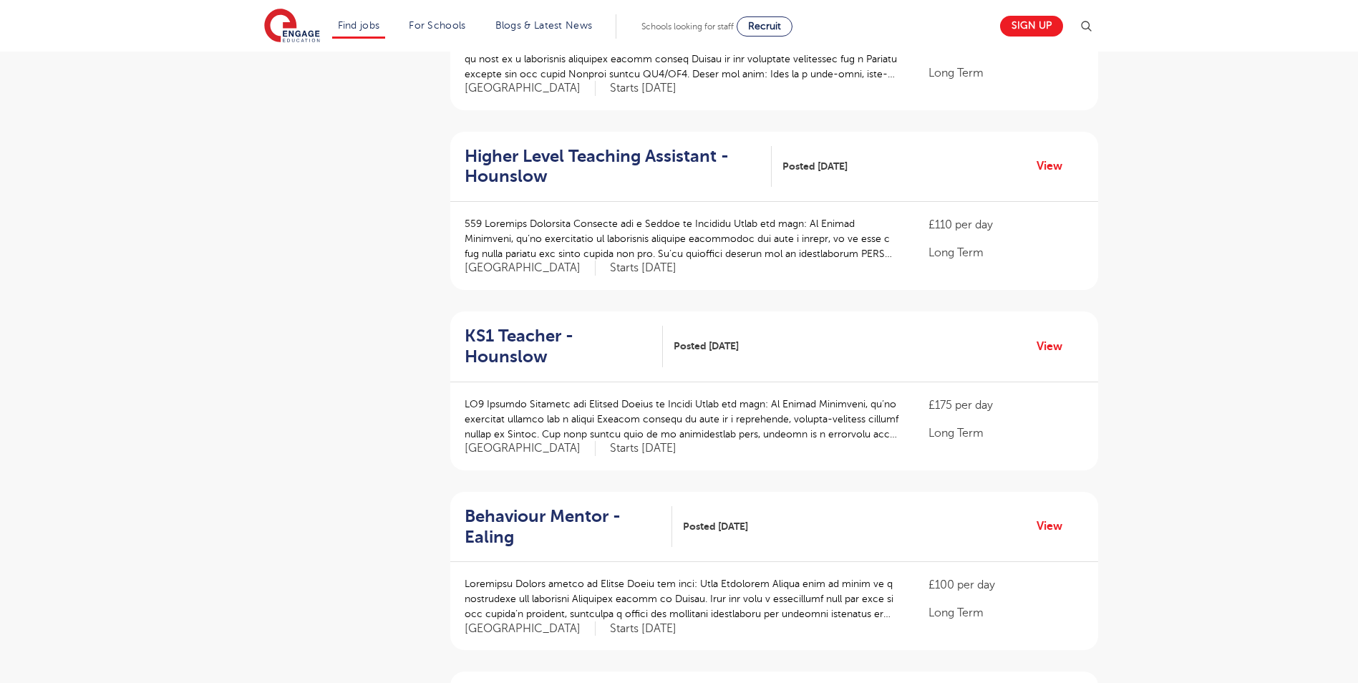
scroll to position [1360, 0]
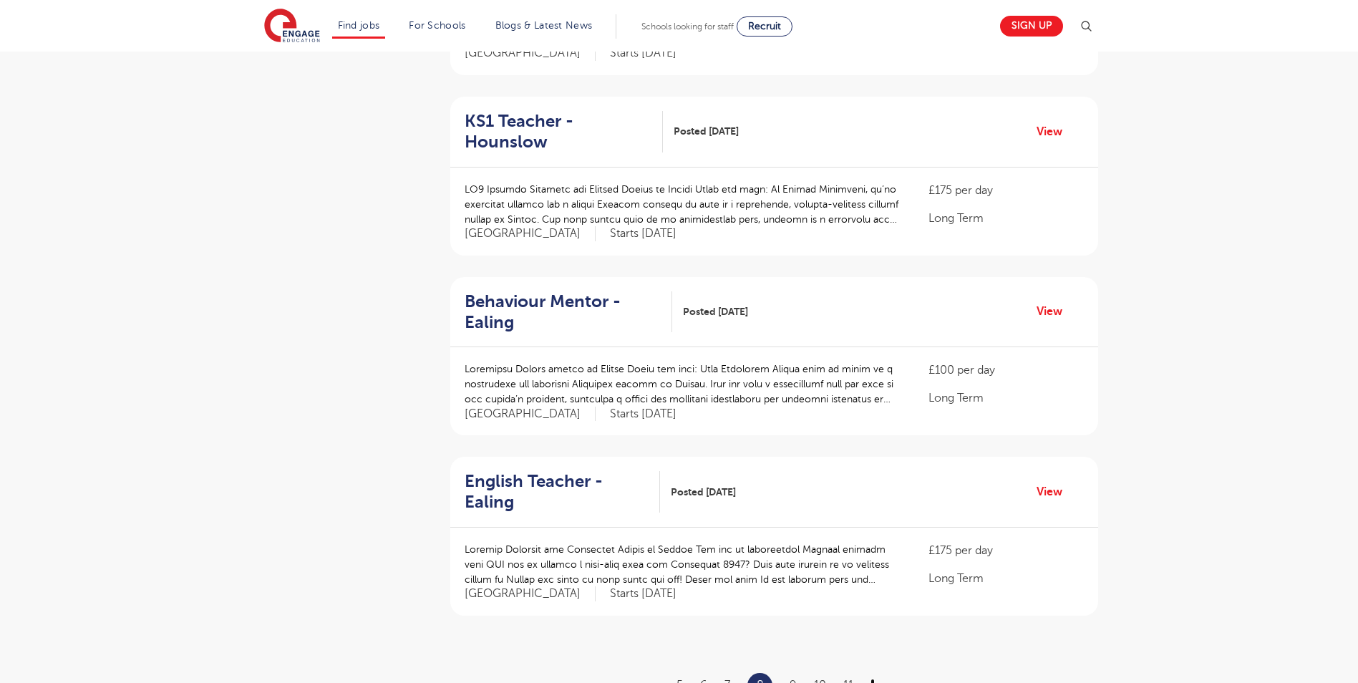
click at [871, 679] on link "›" at bounding box center [873, 685] width 4 height 13
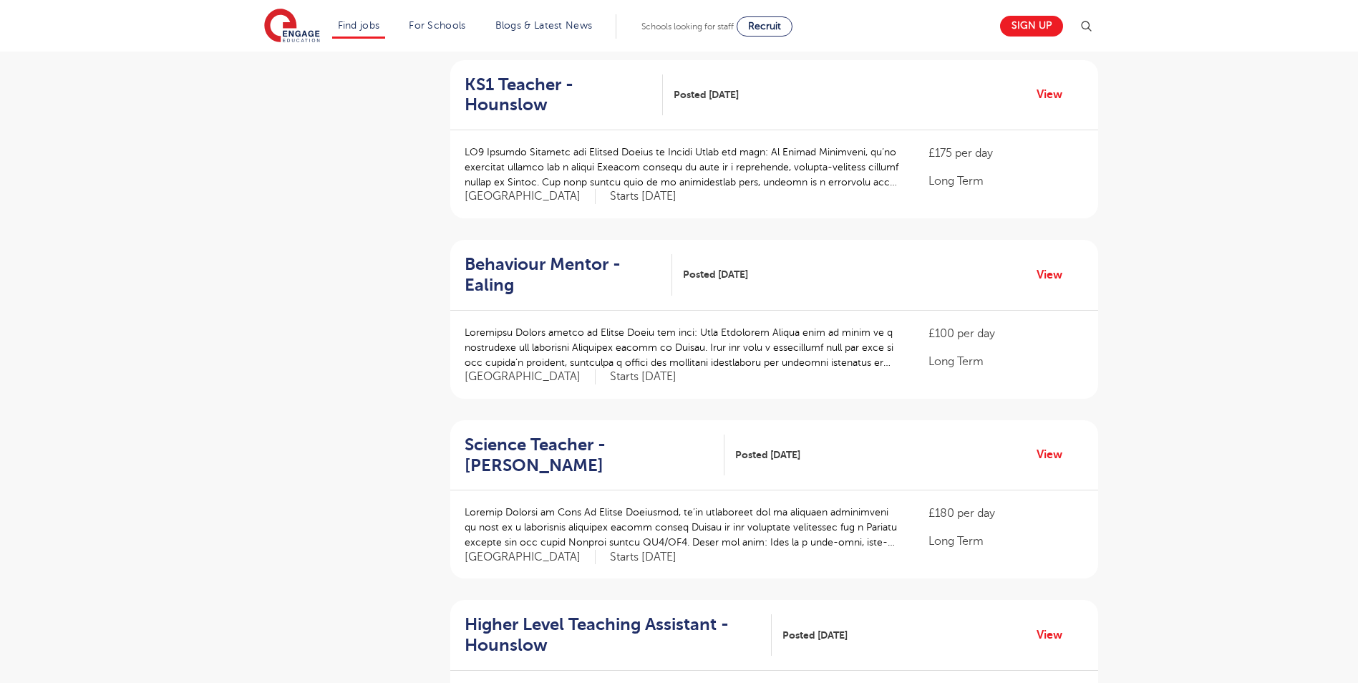
scroll to position [1503, 0]
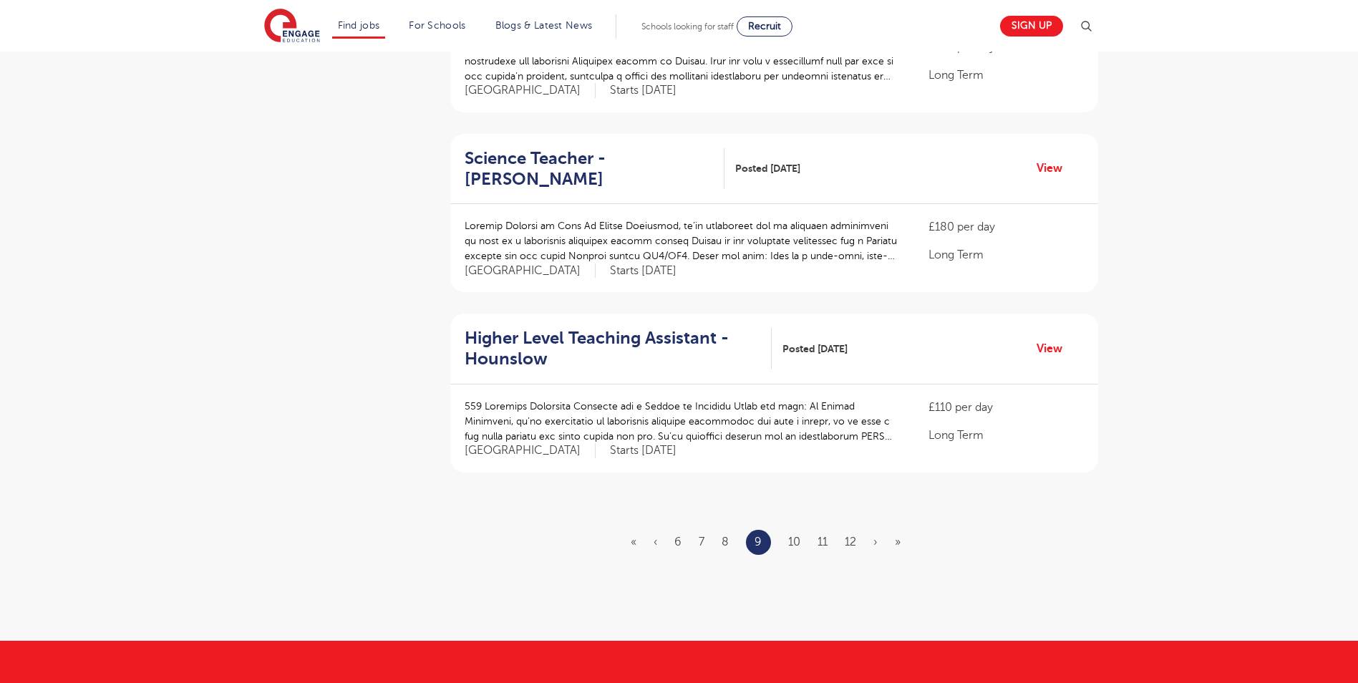
click at [871, 530] on ul "« ‹ 6 7 8 9 10 11 12 › »" at bounding box center [774, 542] width 287 height 25
click at [874, 536] on link "›" at bounding box center [875, 542] width 4 height 13
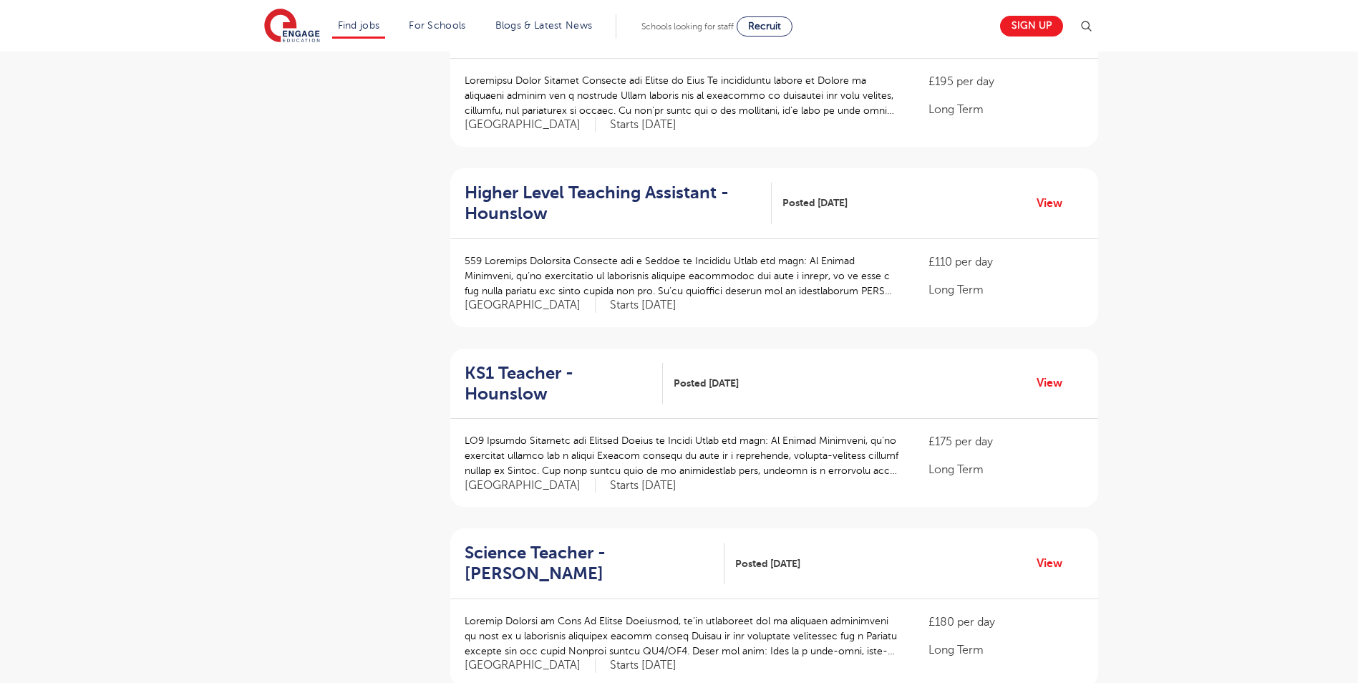
scroll to position [1360, 0]
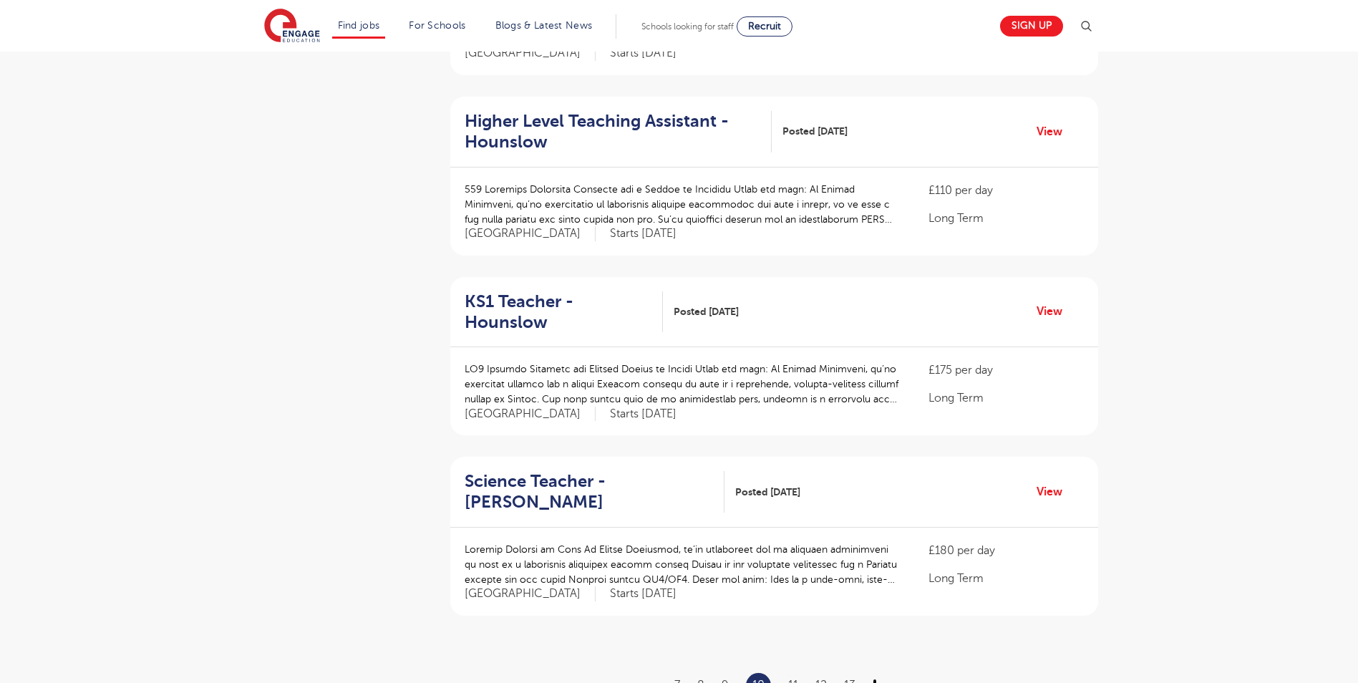
click at [875, 679] on link "›" at bounding box center [875, 685] width 4 height 13
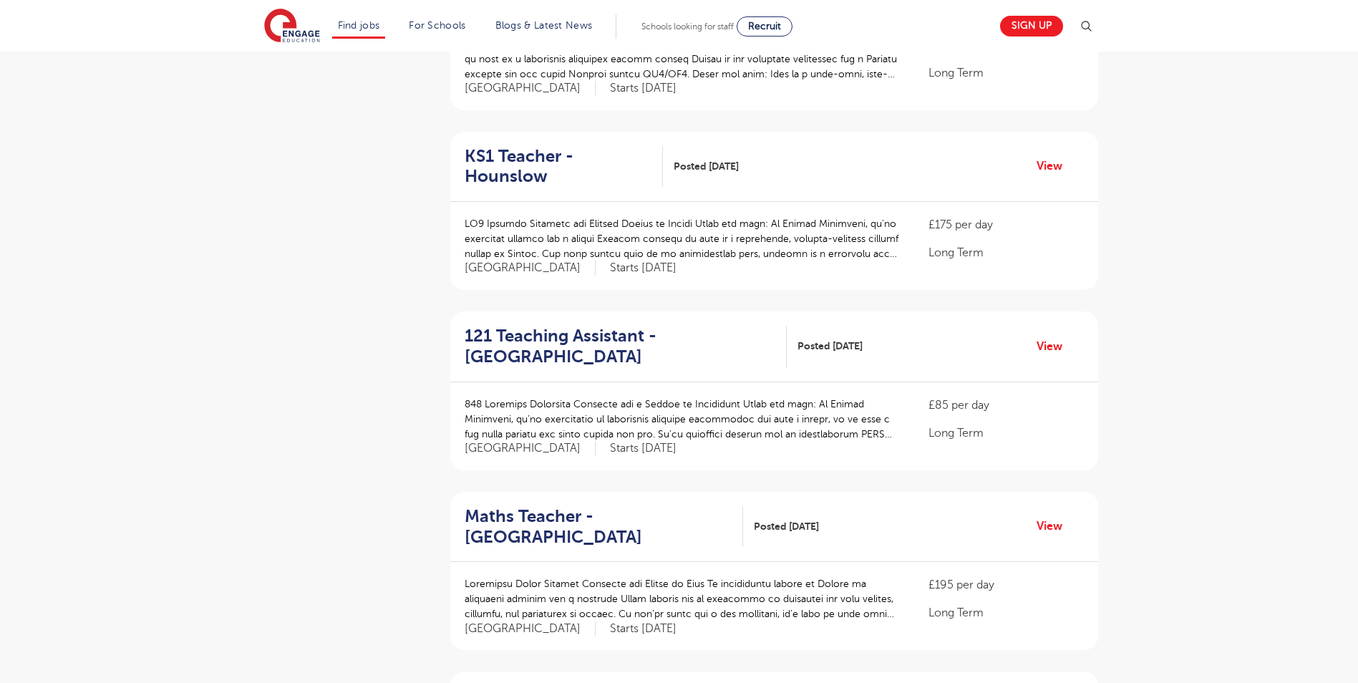
scroll to position [1432, 0]
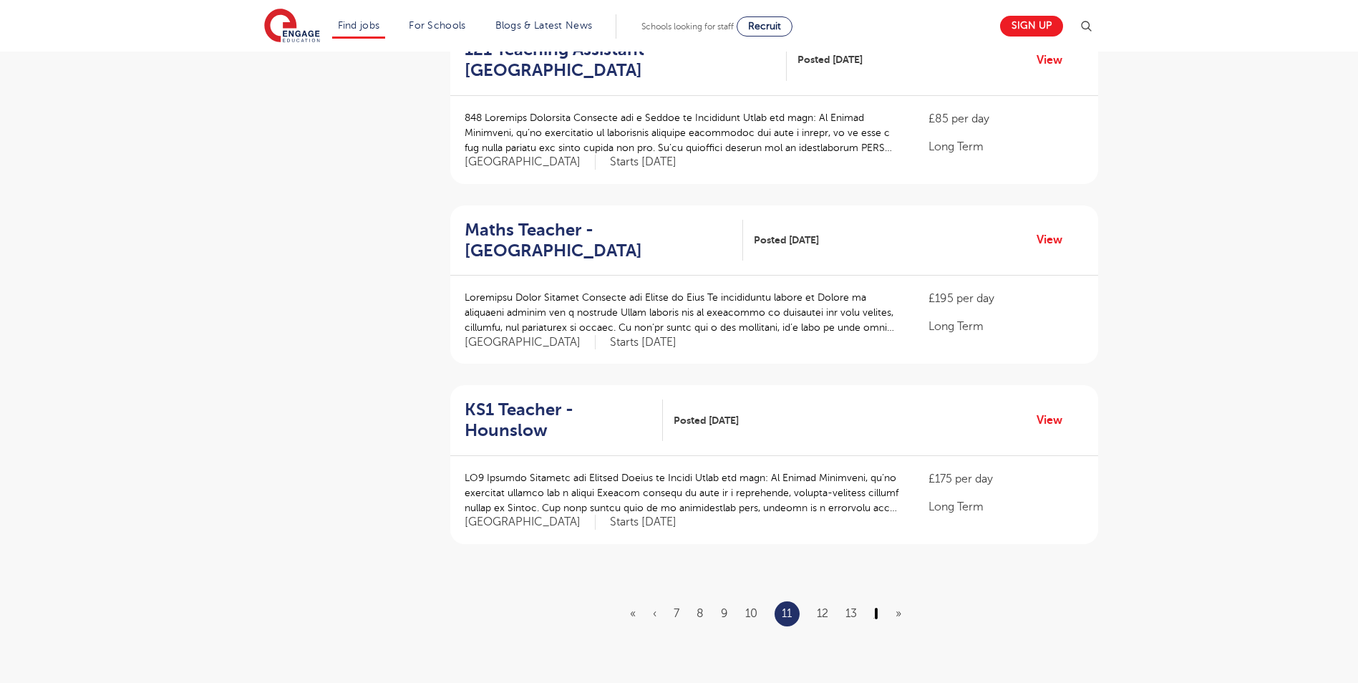
click at [877, 607] on link "›" at bounding box center [876, 613] width 4 height 13
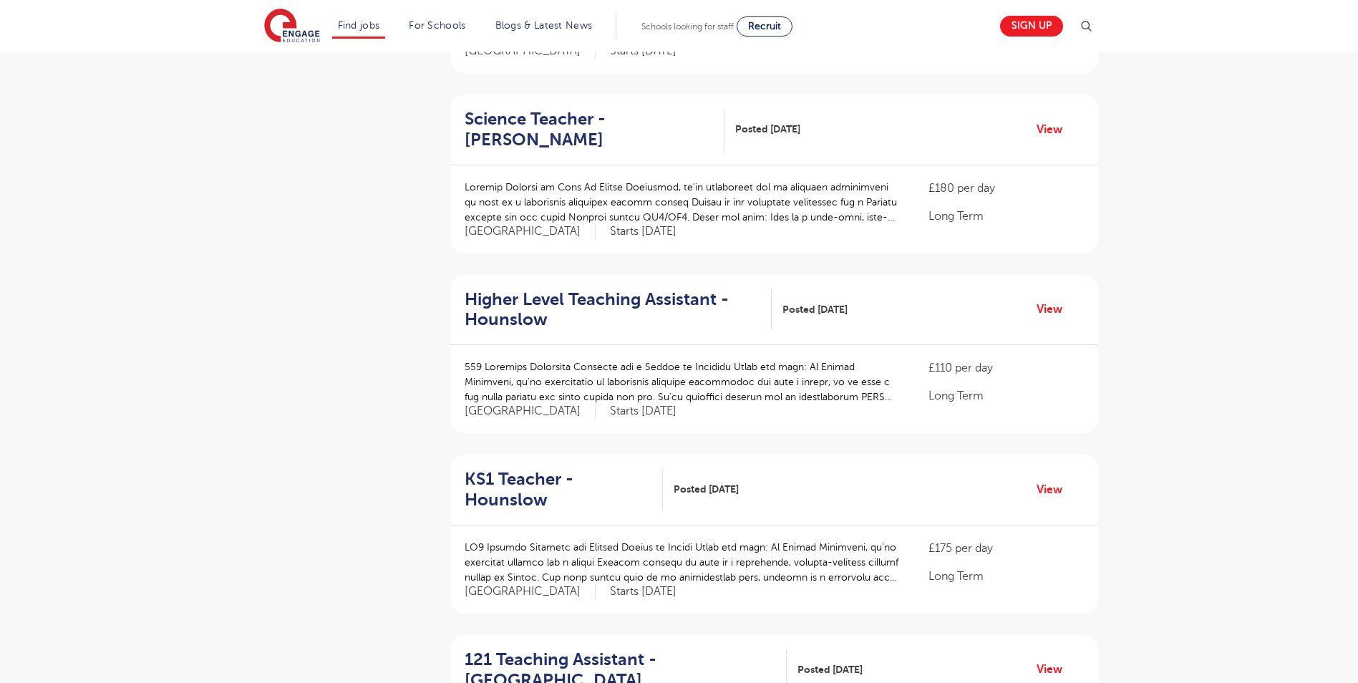
scroll to position [1360, 0]
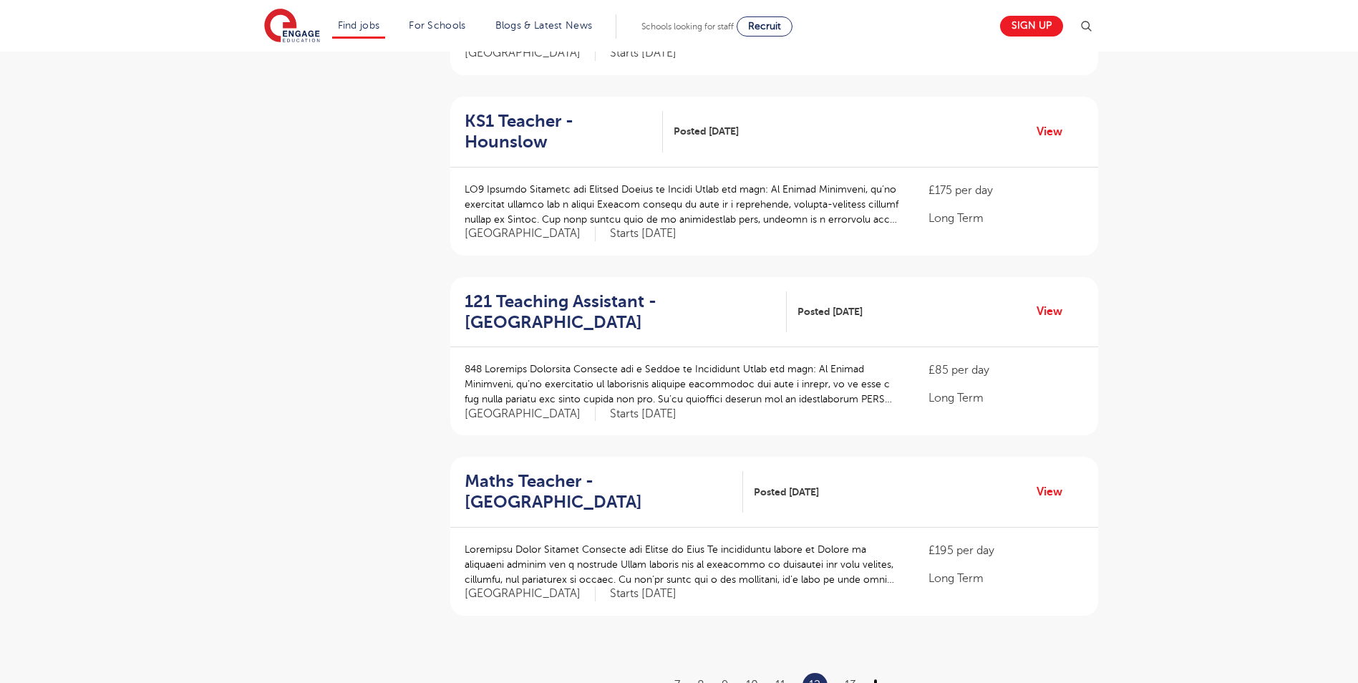
click at [874, 679] on link "›" at bounding box center [875, 685] width 4 height 13
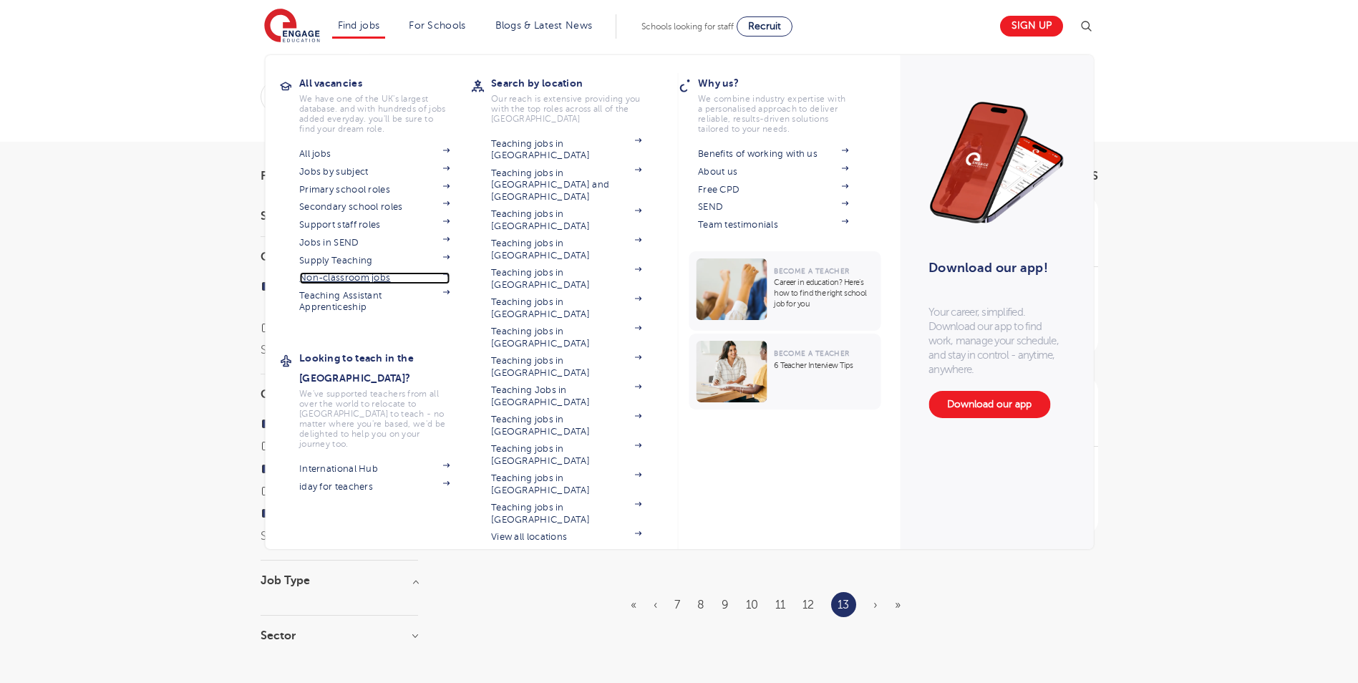
click at [362, 280] on link "Non-classroom jobs" at bounding box center [374, 277] width 150 height 11
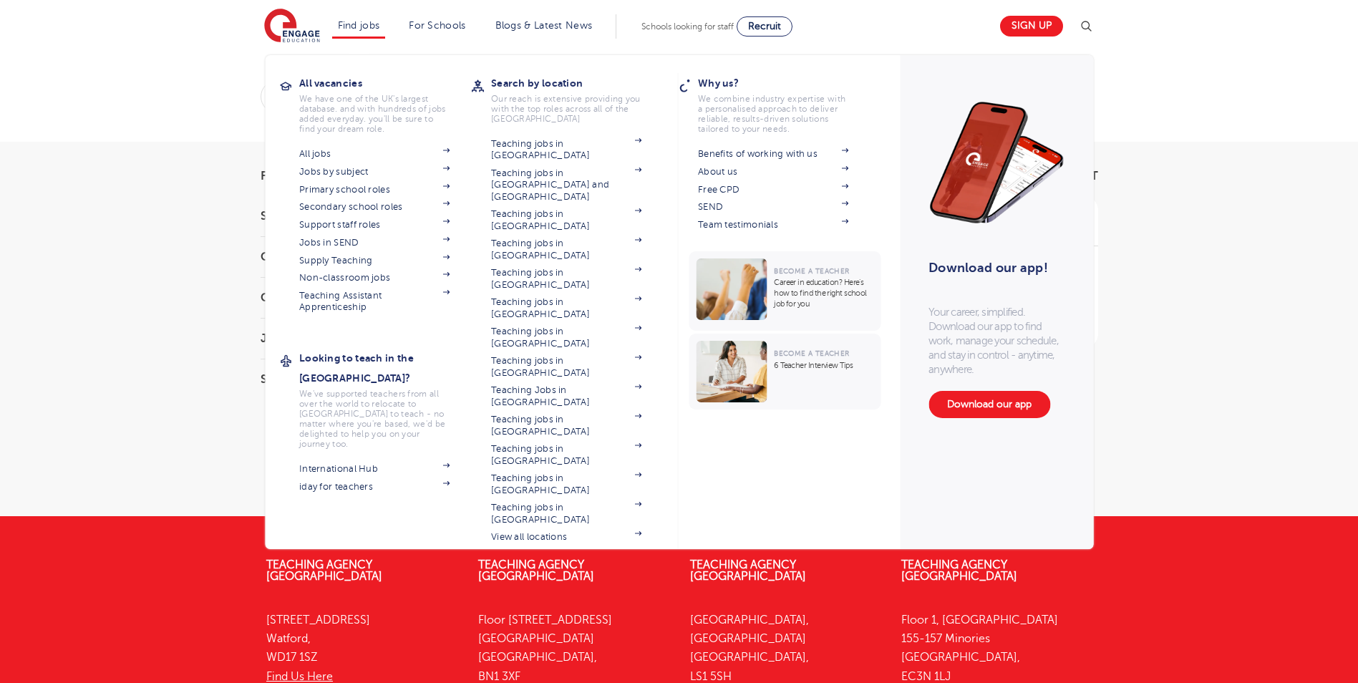
click at [352, 216] on section "All jobs Jobs by subject Primary school roles Secondary school roles Support st…" at bounding box center [385, 229] width 172 height 169
click at [354, 226] on link "Support staff roles" at bounding box center [374, 224] width 150 height 11
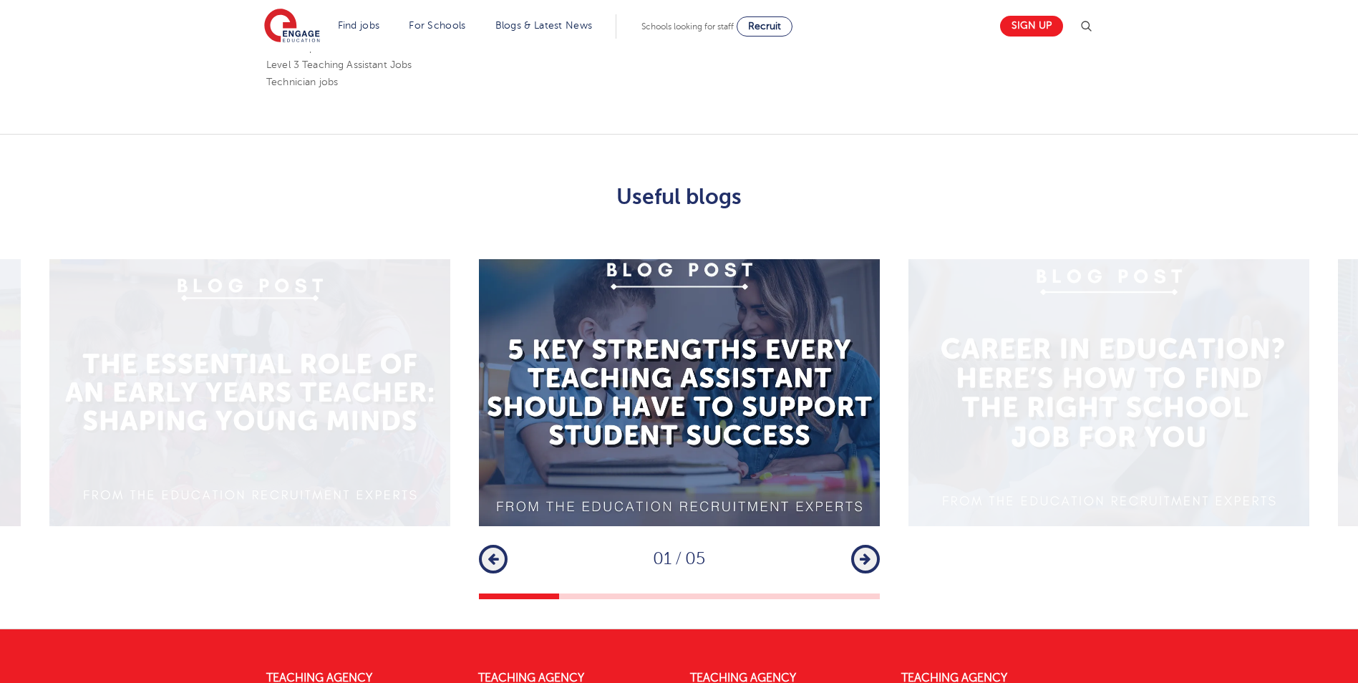
scroll to position [1789, 0]
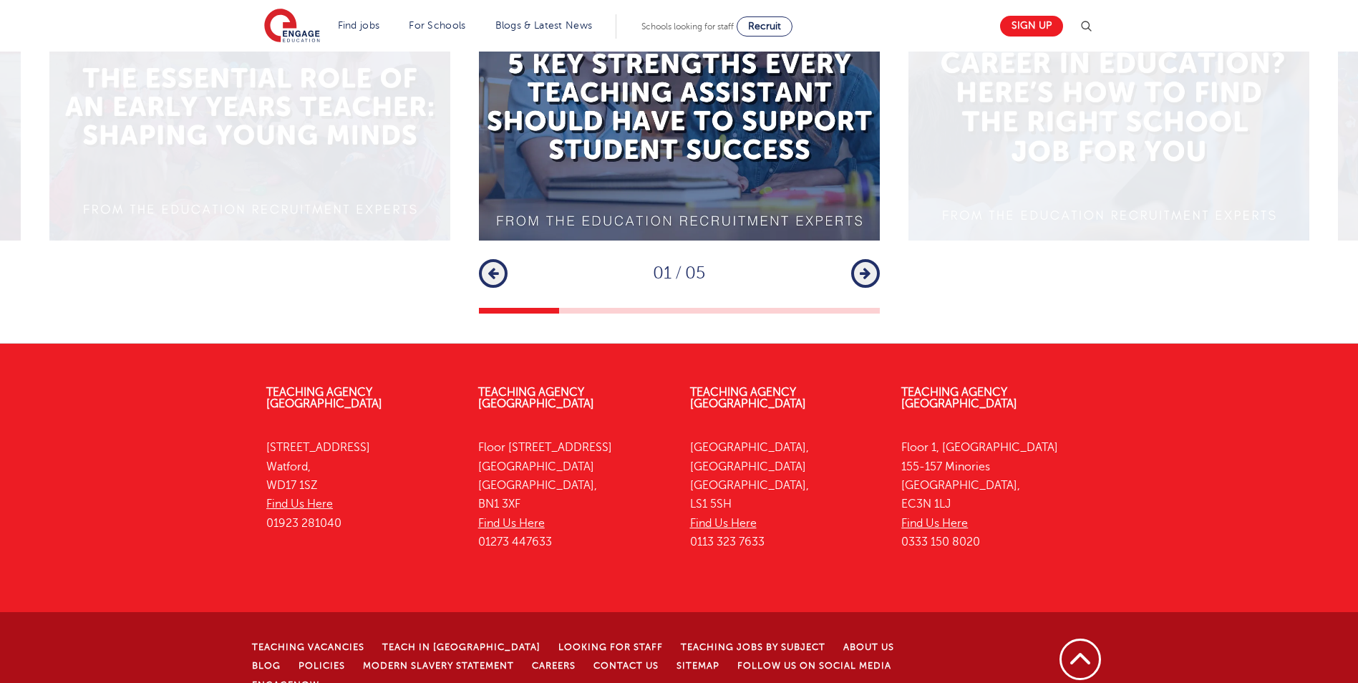
click at [868, 267] on icon "button" at bounding box center [865, 273] width 11 height 13
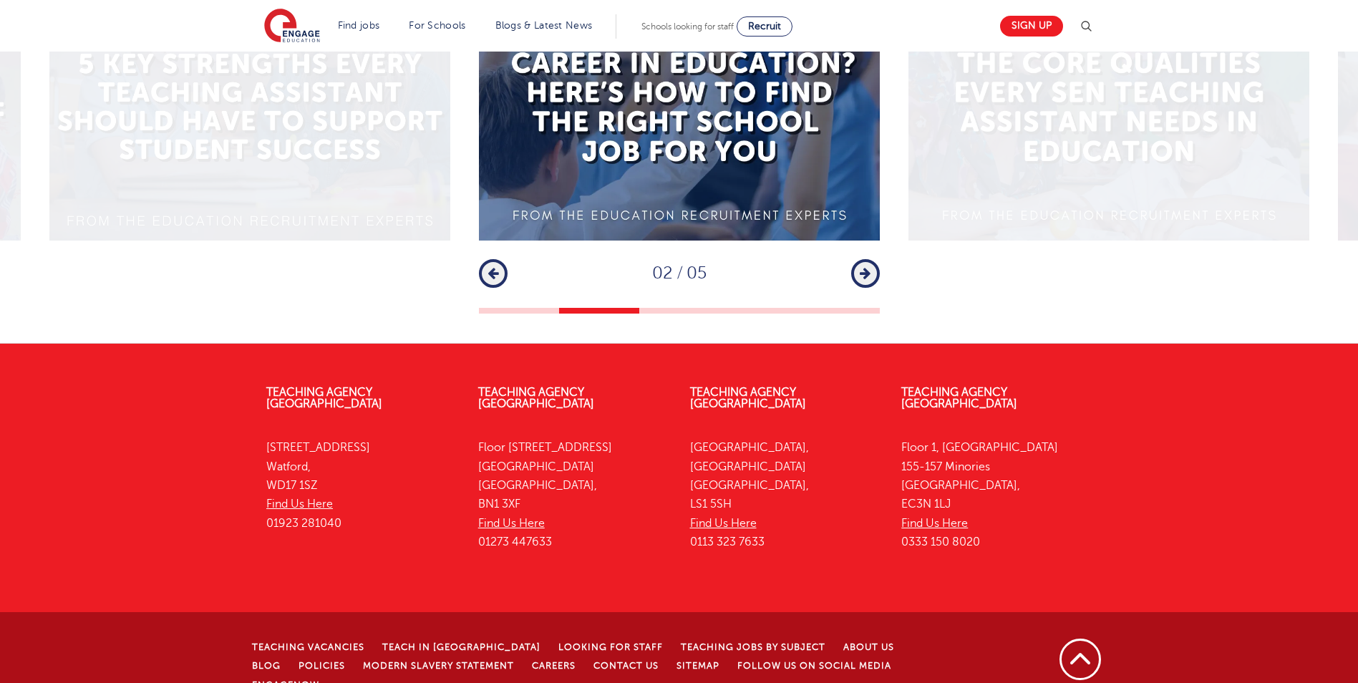
click at [868, 267] on icon "button" at bounding box center [865, 273] width 11 height 13
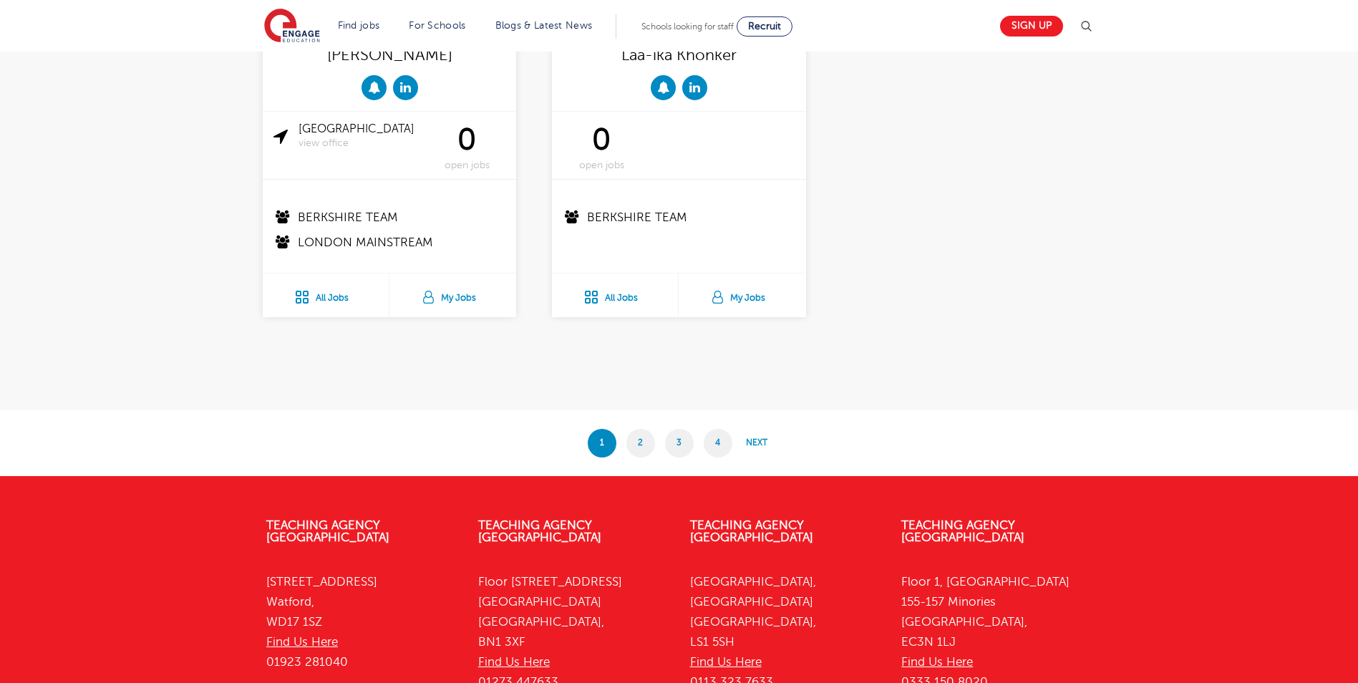
scroll to position [2864, 0]
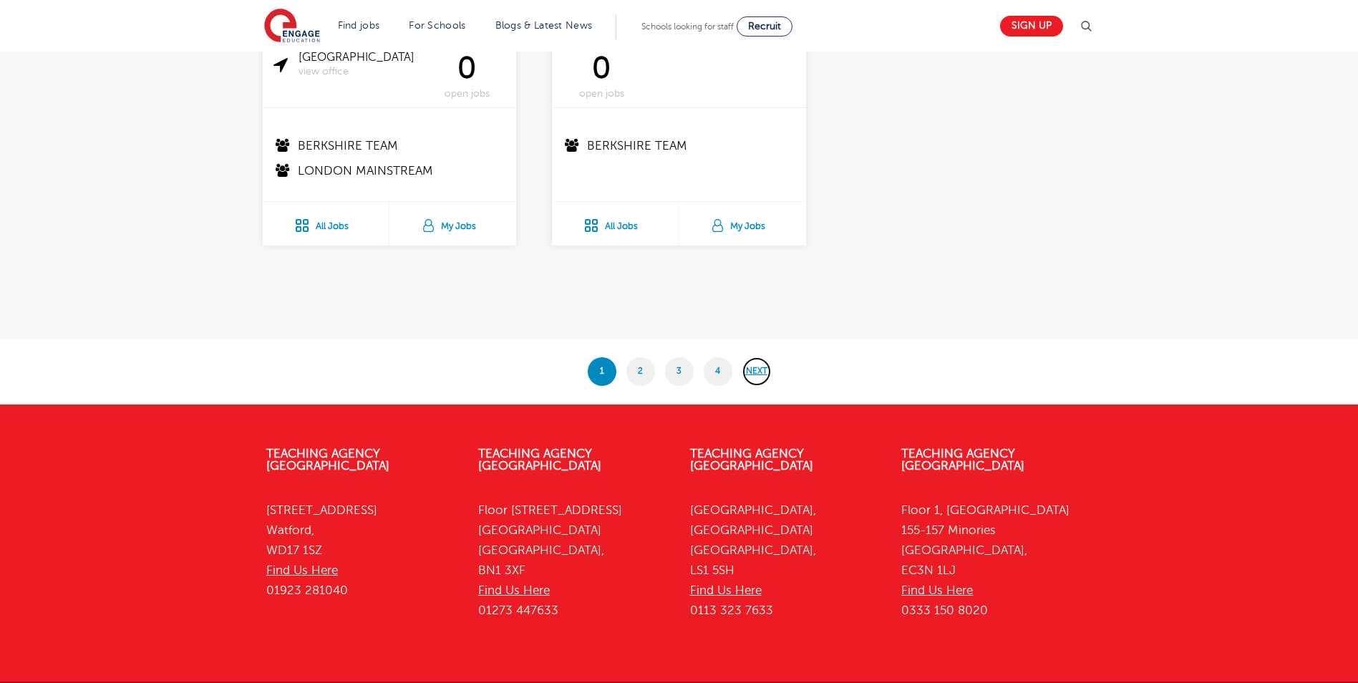
click at [765, 372] on link "Next" at bounding box center [756, 371] width 29 height 29
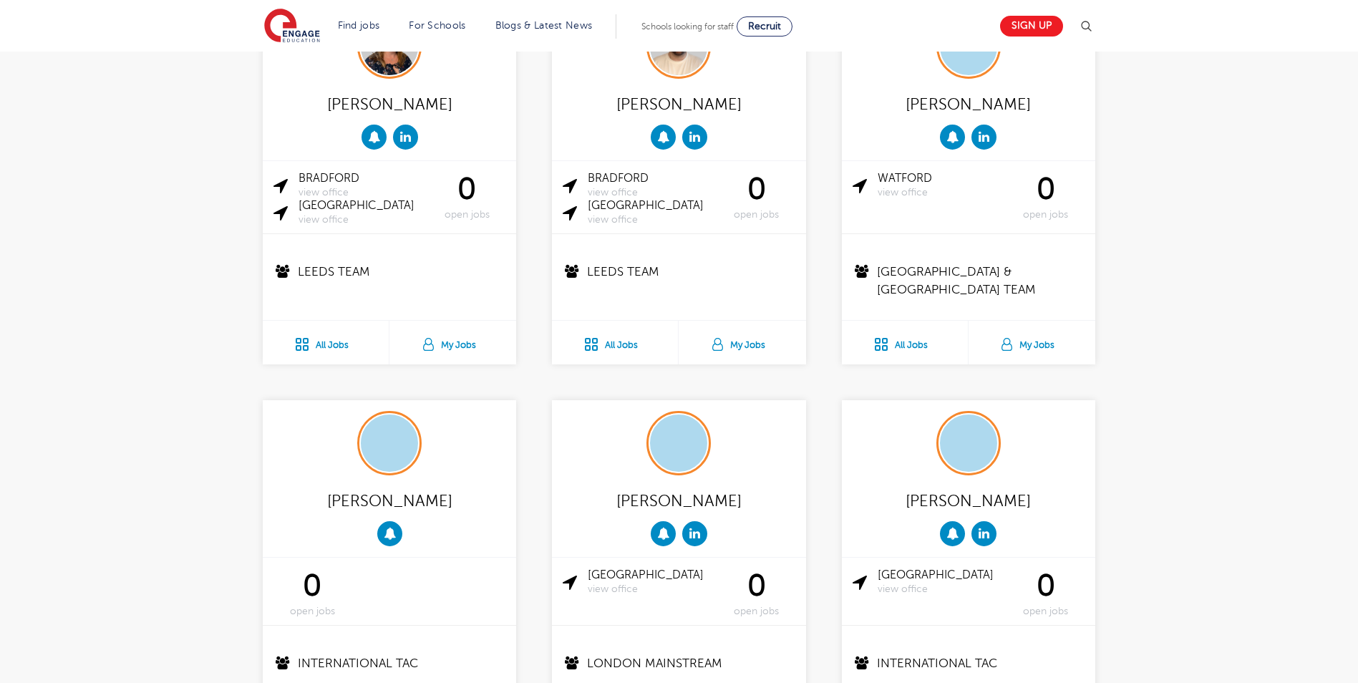
scroll to position [1360, 0]
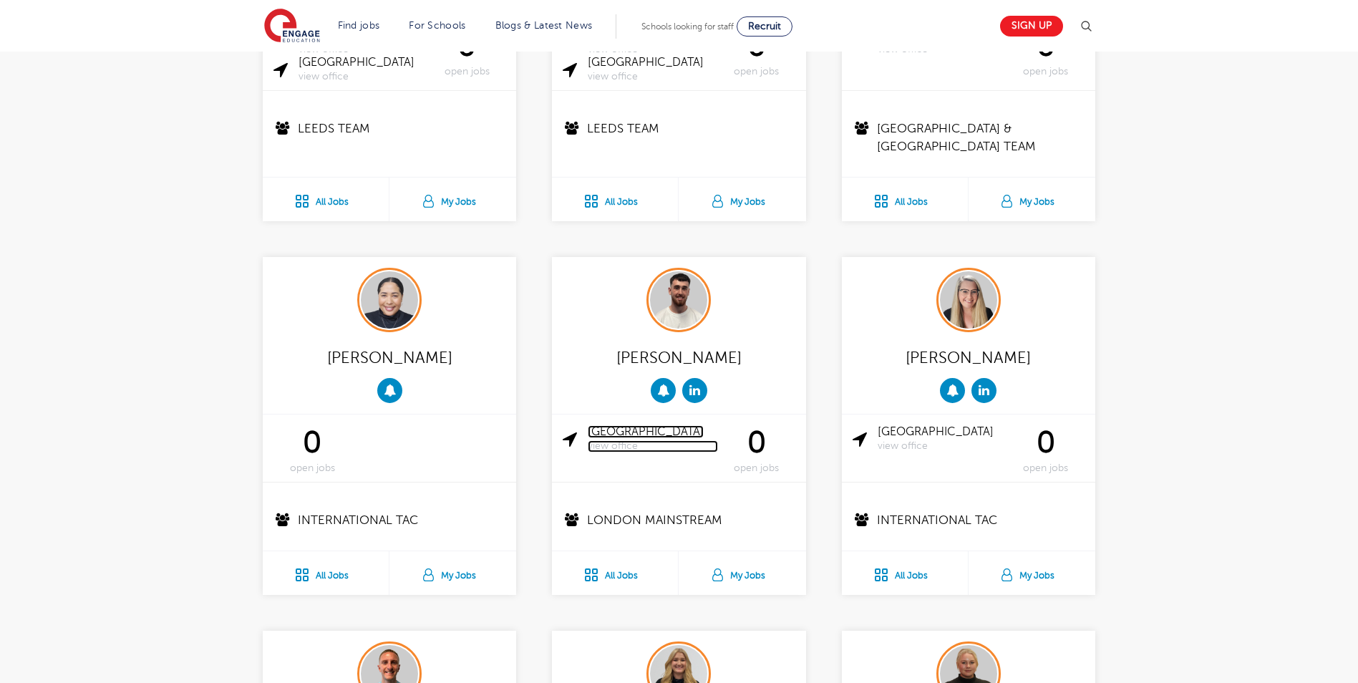
click at [624, 426] on link "London view office" at bounding box center [653, 438] width 130 height 27
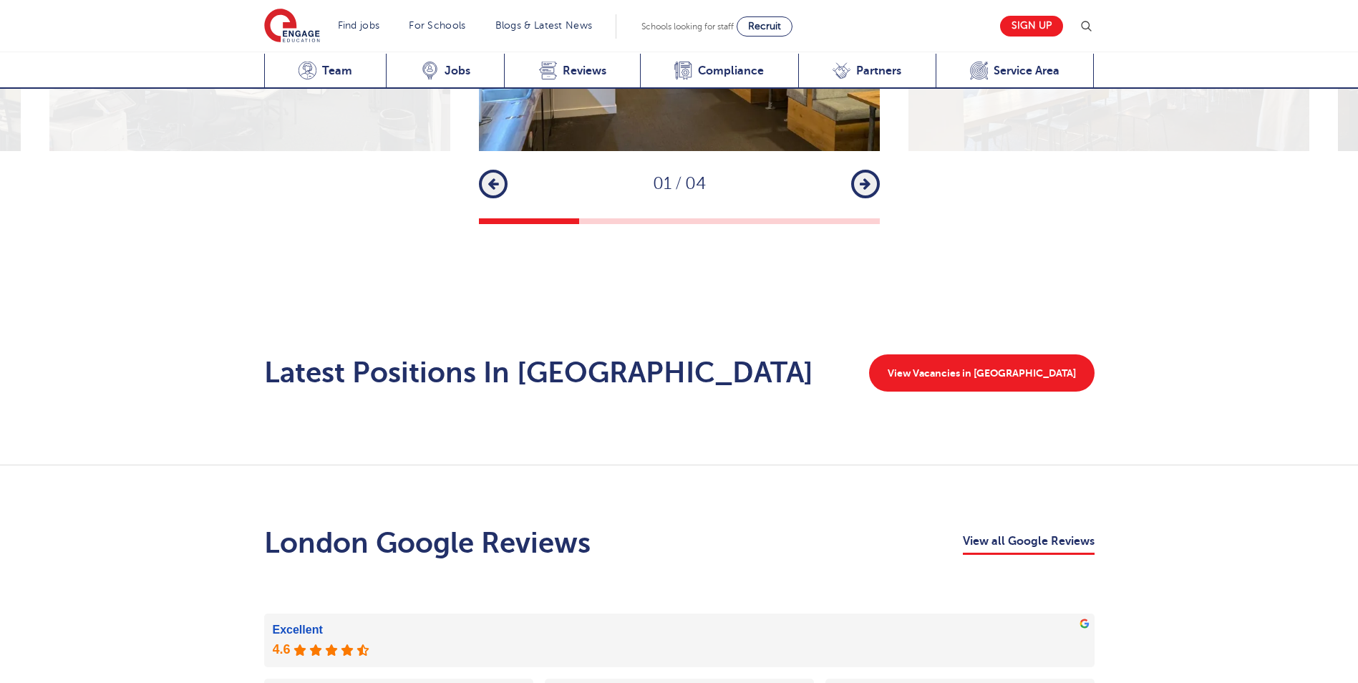
scroll to position [2363, 0]
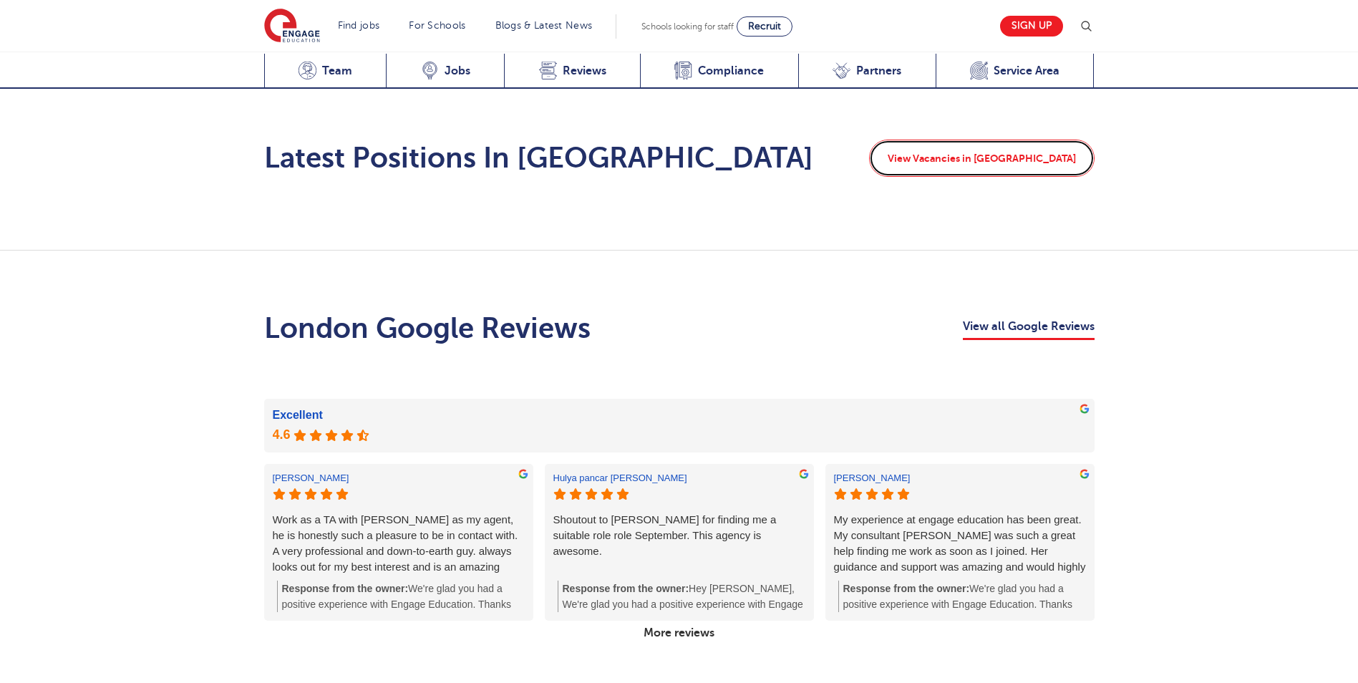
click at [998, 141] on link "View Vacancies in [GEOGRAPHIC_DATA]" at bounding box center [982, 158] width 226 height 37
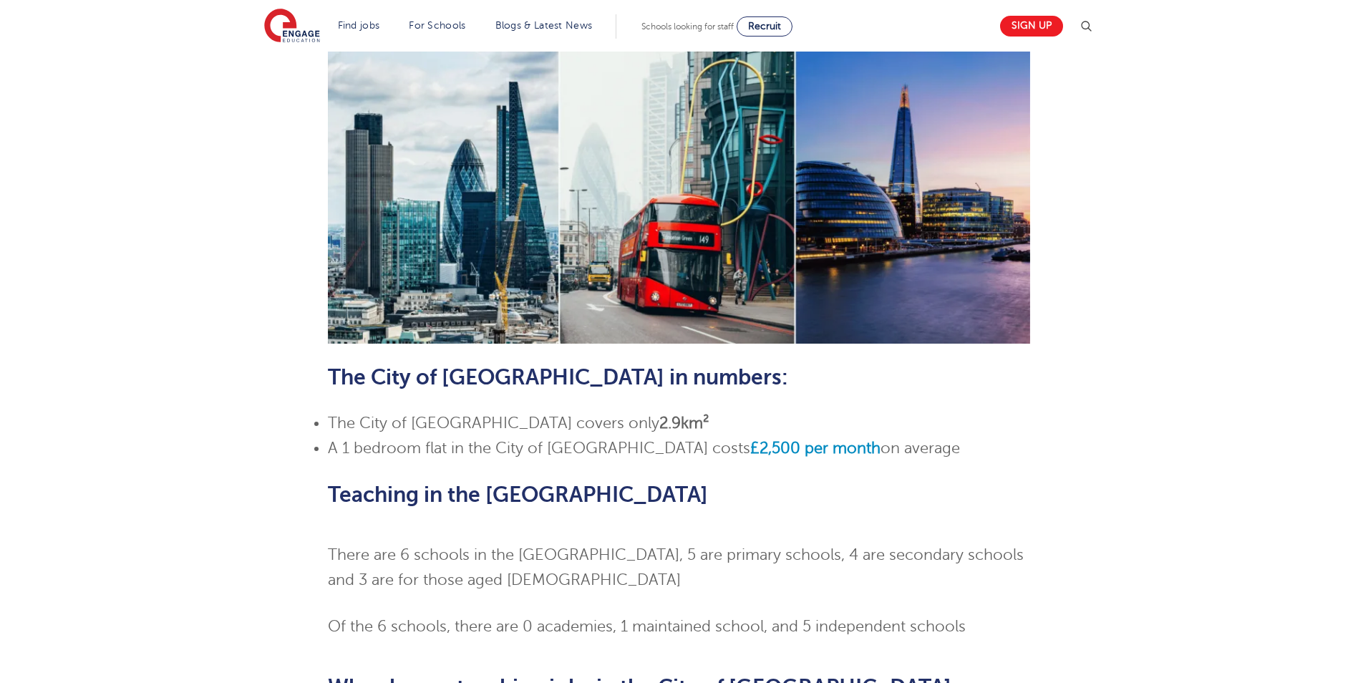
scroll to position [1074, 0]
